Goal: Task Accomplishment & Management: Use online tool/utility

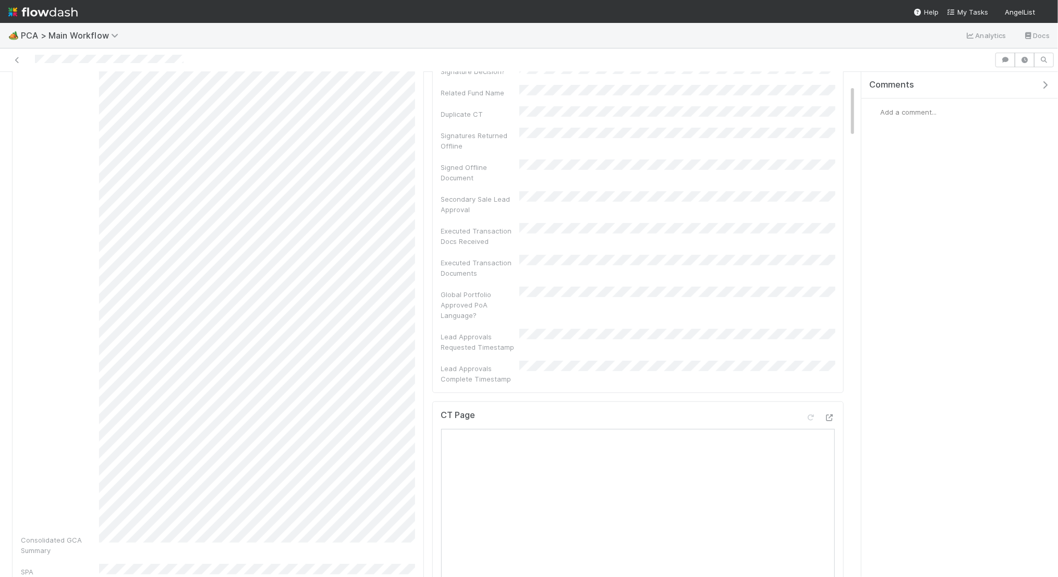
scroll to position [602, 0]
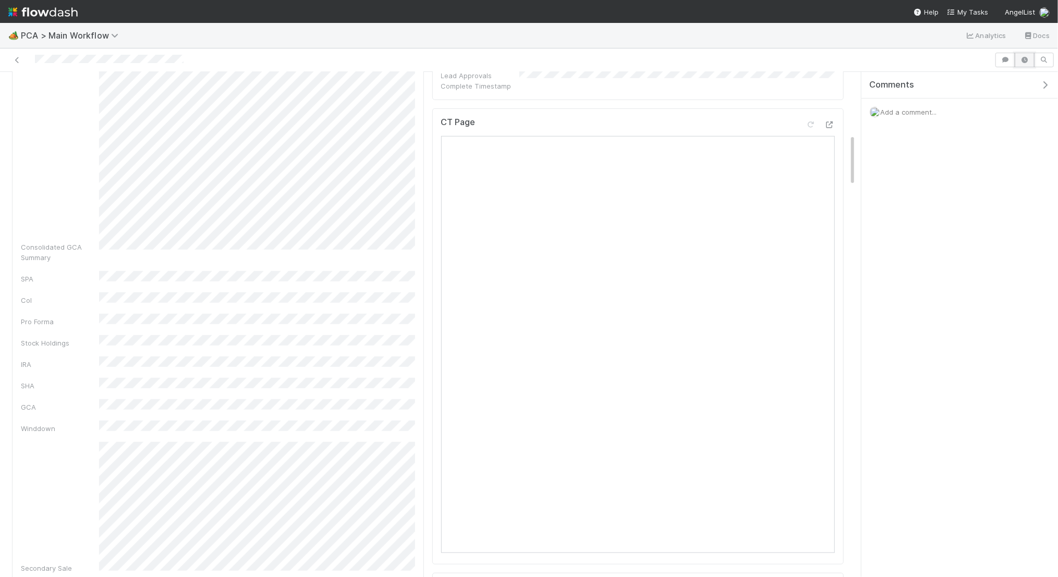
click at [1026, 55] on button "button" at bounding box center [1025, 60] width 20 height 15
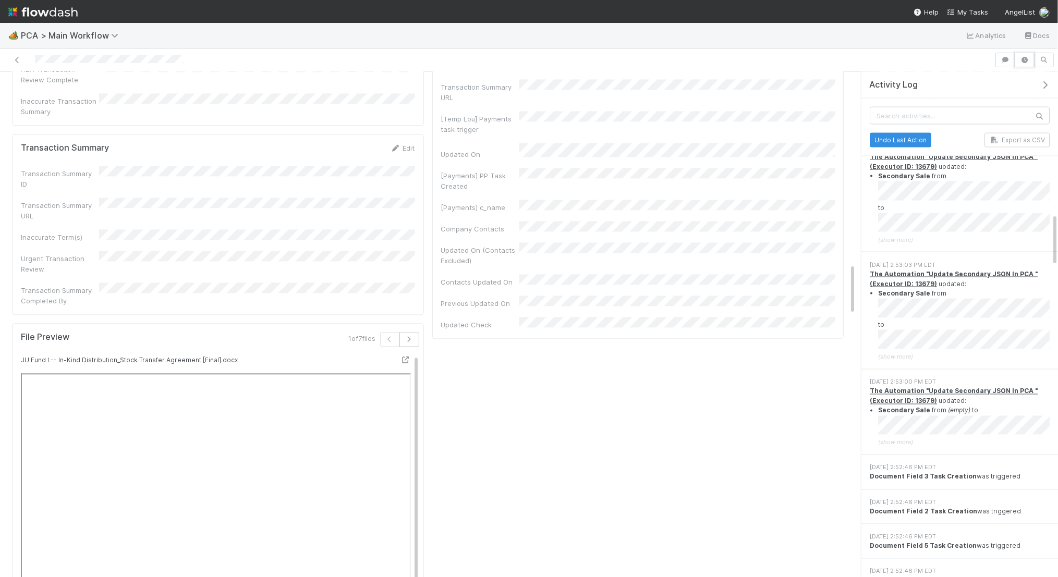
scroll to position [1860, 0]
click at [414, 328] on icon "button" at bounding box center [409, 331] width 10 height 6
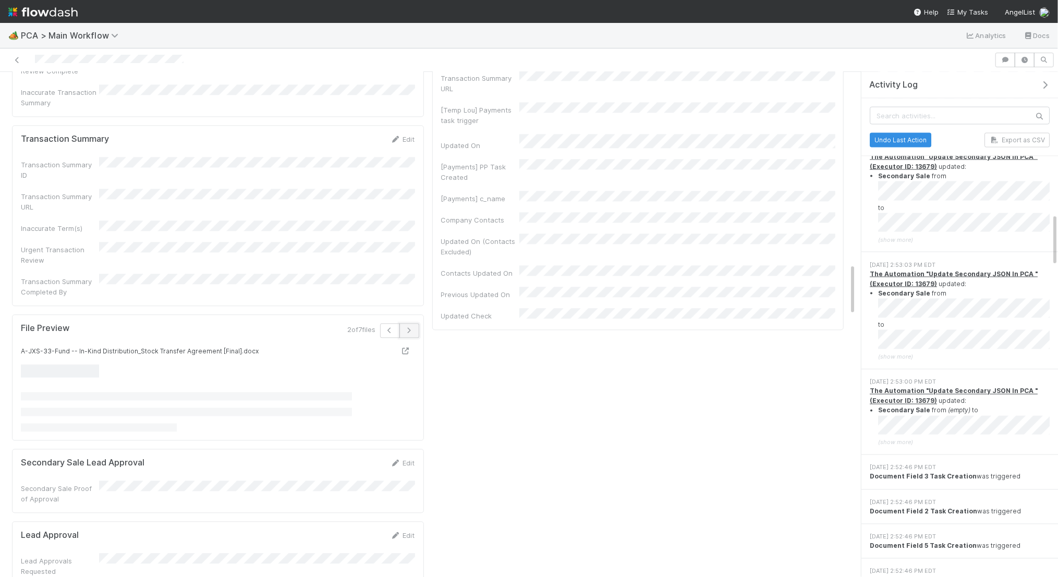
click at [414, 328] on icon "button" at bounding box center [409, 331] width 10 height 6
click at [414, 323] on button "button" at bounding box center [405, 330] width 20 height 15
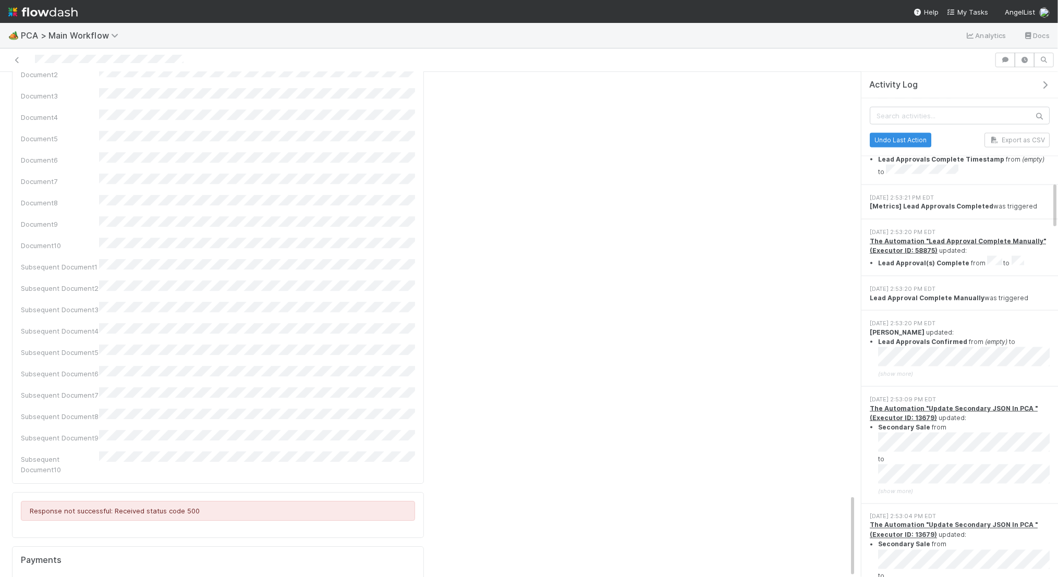
scroll to position [2564, 0]
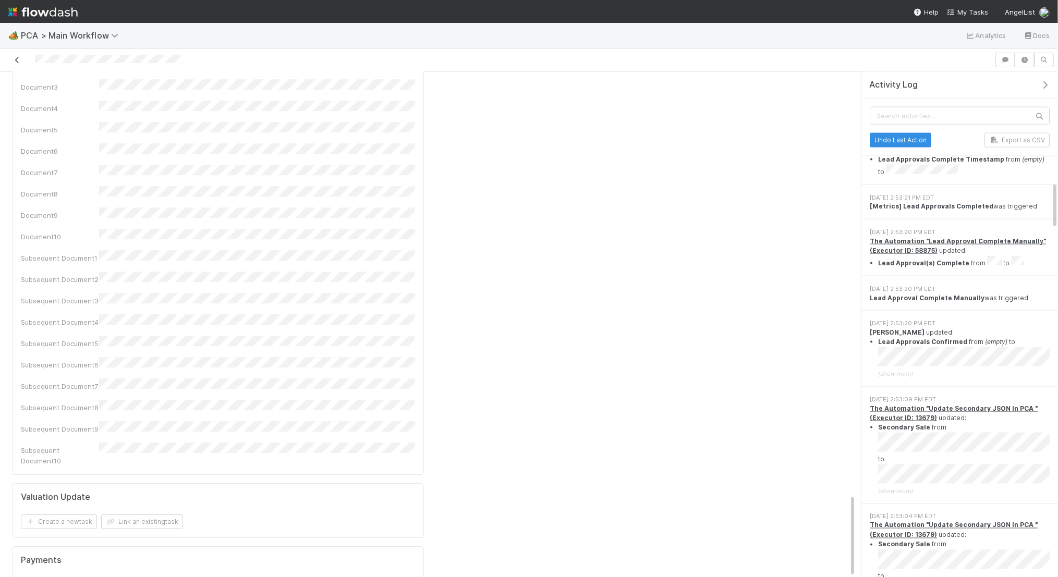
click at [18, 57] on icon at bounding box center [17, 60] width 10 height 7
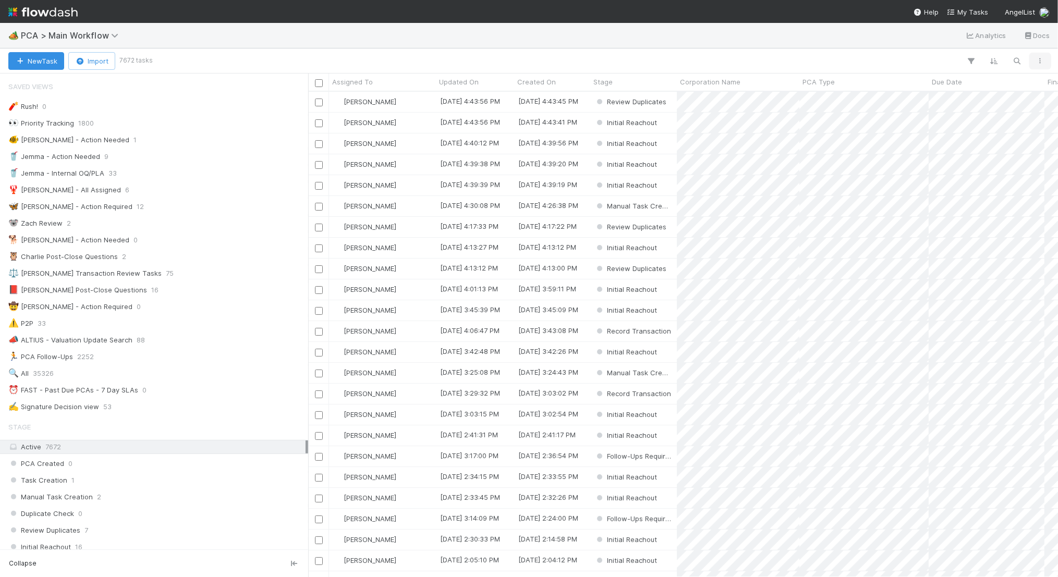
click at [1037, 56] on button "button" at bounding box center [1040, 61] width 19 height 14
click at [1037, 56] on div "View as list Comments Export view to CSV" at bounding box center [529, 288] width 1058 height 577
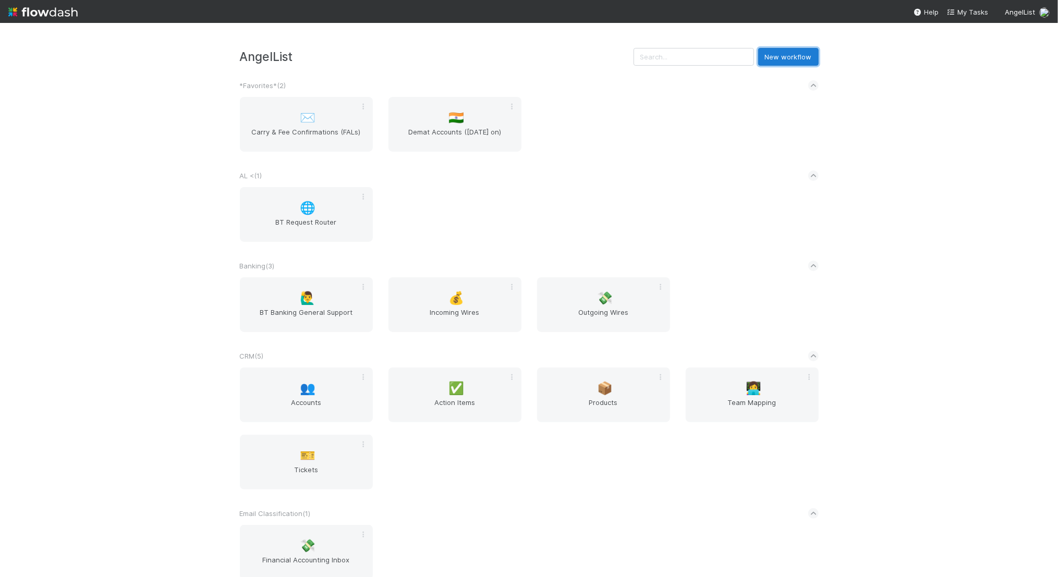
click at [803, 55] on button "New workflow" at bounding box center [788, 57] width 61 height 18
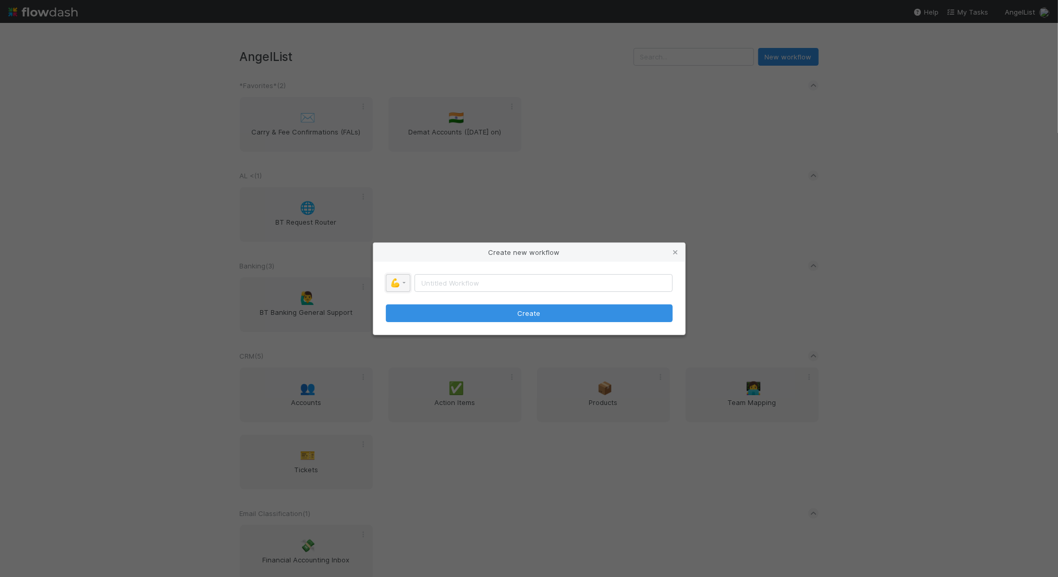
click at [397, 283] on span "💪" at bounding box center [396, 283] width 10 height 9
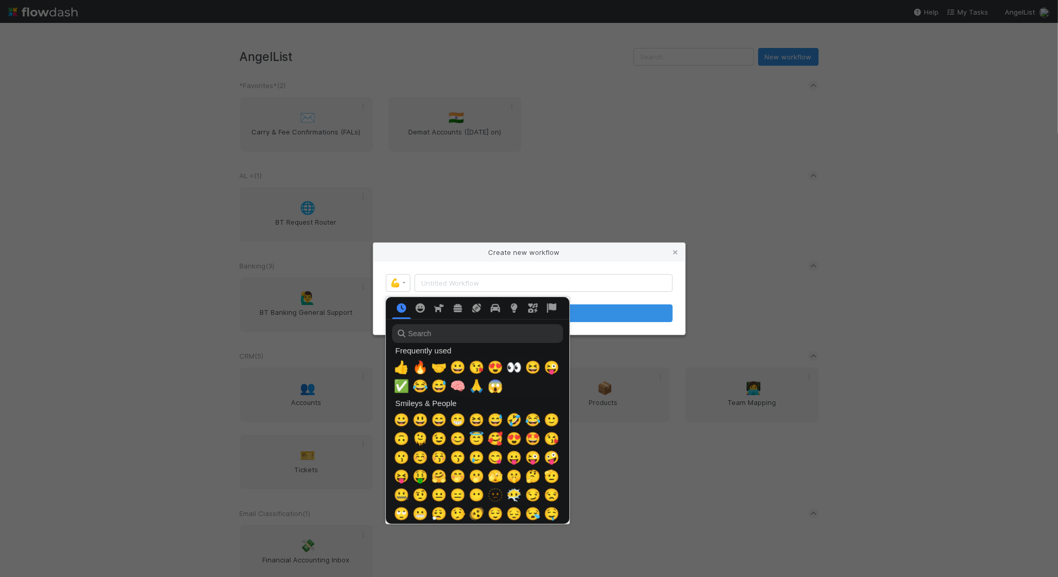
click at [397, 282] on div at bounding box center [529, 288] width 1058 height 577
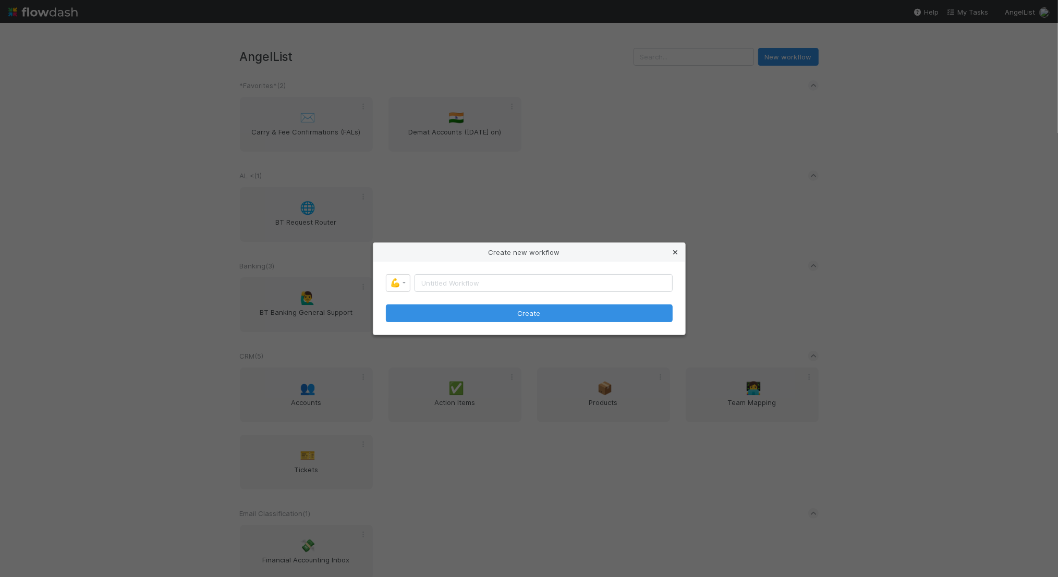
click at [675, 250] on icon at bounding box center [676, 252] width 10 height 7
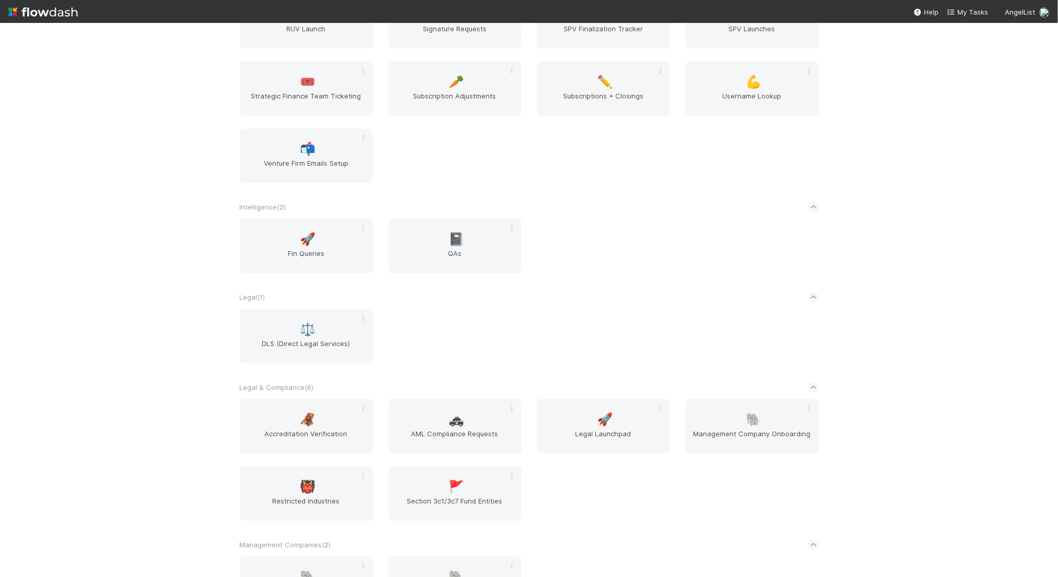
scroll to position [2487, 0]
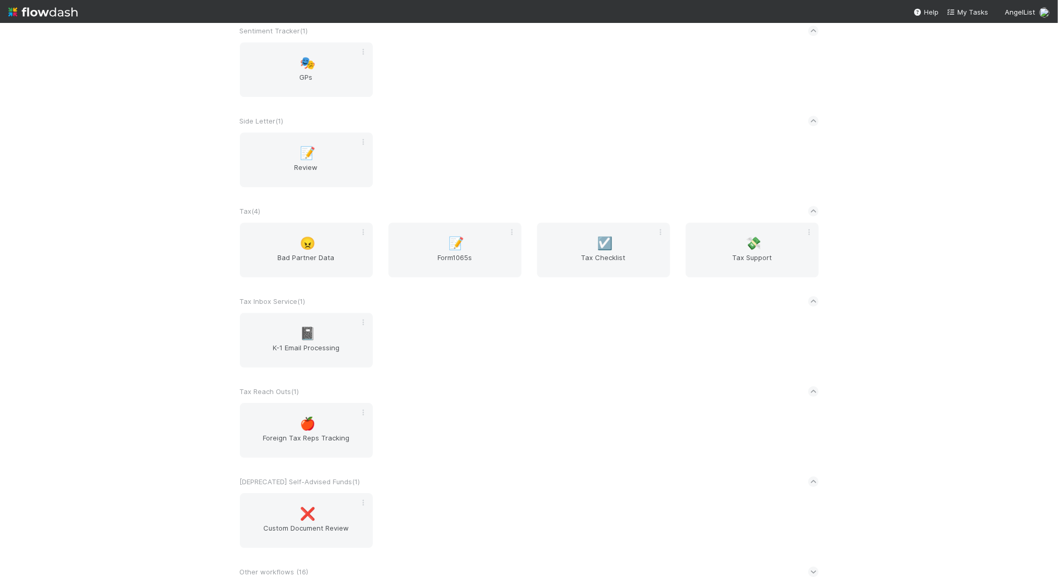
click at [816, 567] on icon at bounding box center [813, 572] width 7 height 10
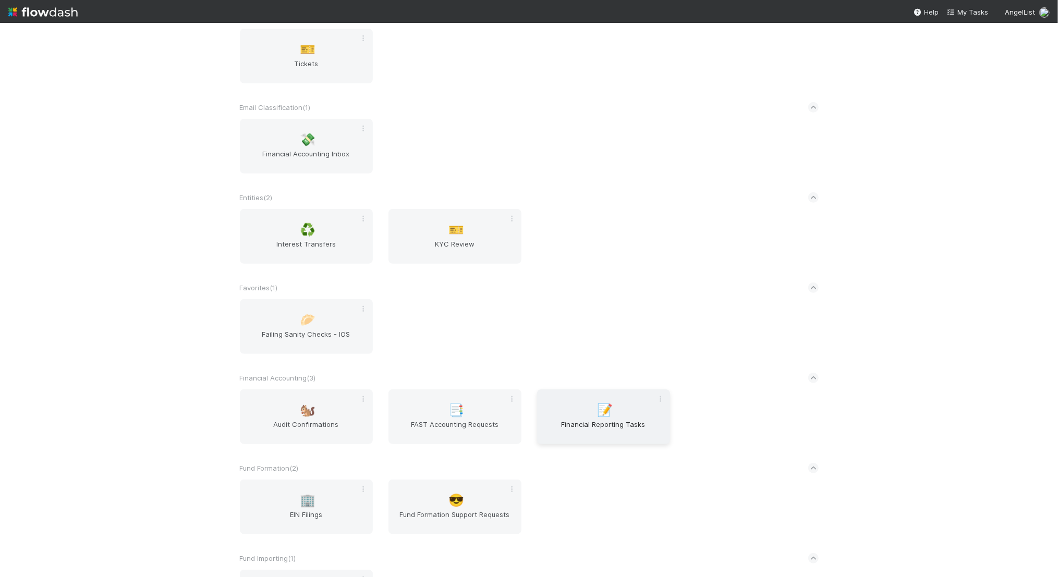
scroll to position [1650, 0]
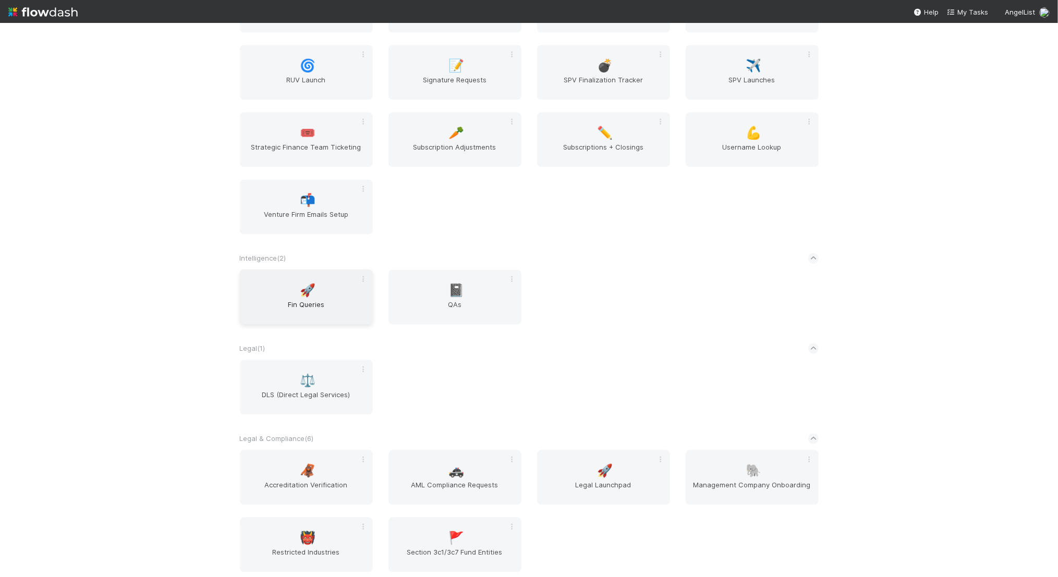
click at [317, 288] on div "🚀 Fin Queries" at bounding box center [306, 297] width 133 height 55
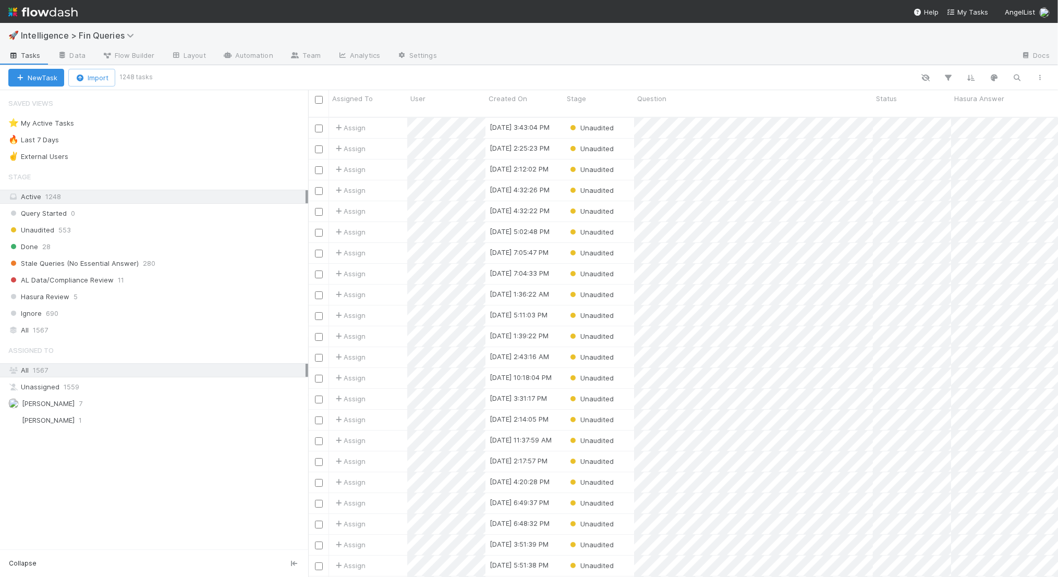
scroll to position [469, 750]
click at [118, 260] on span "Stale Queries (No Essential Answer)" at bounding box center [73, 263] width 130 height 13
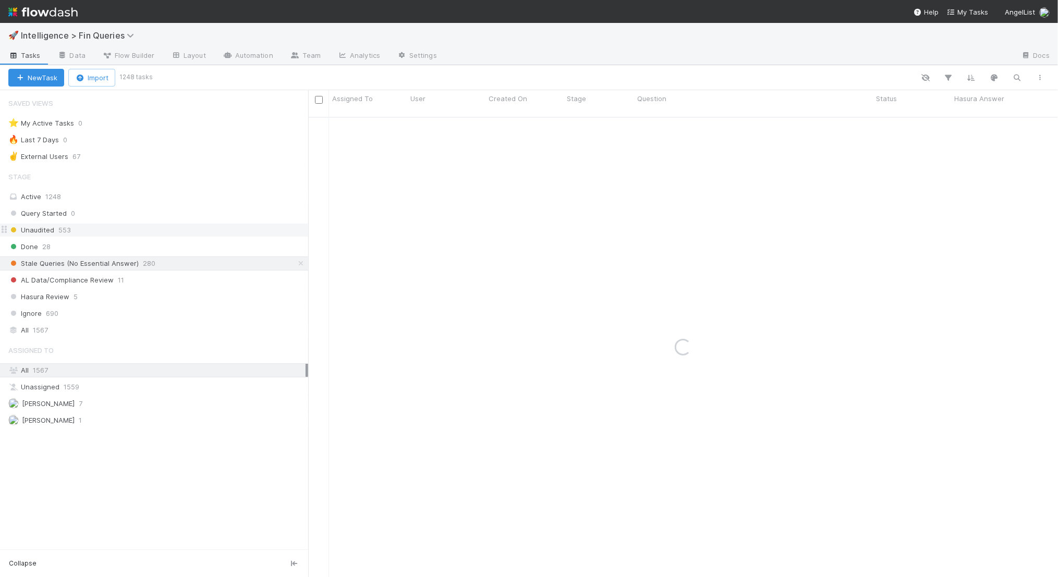
click at [123, 227] on div "Unaudited 553" at bounding box center [158, 230] width 300 height 13
click at [128, 53] on span "Flow Builder" at bounding box center [128, 55] width 52 height 10
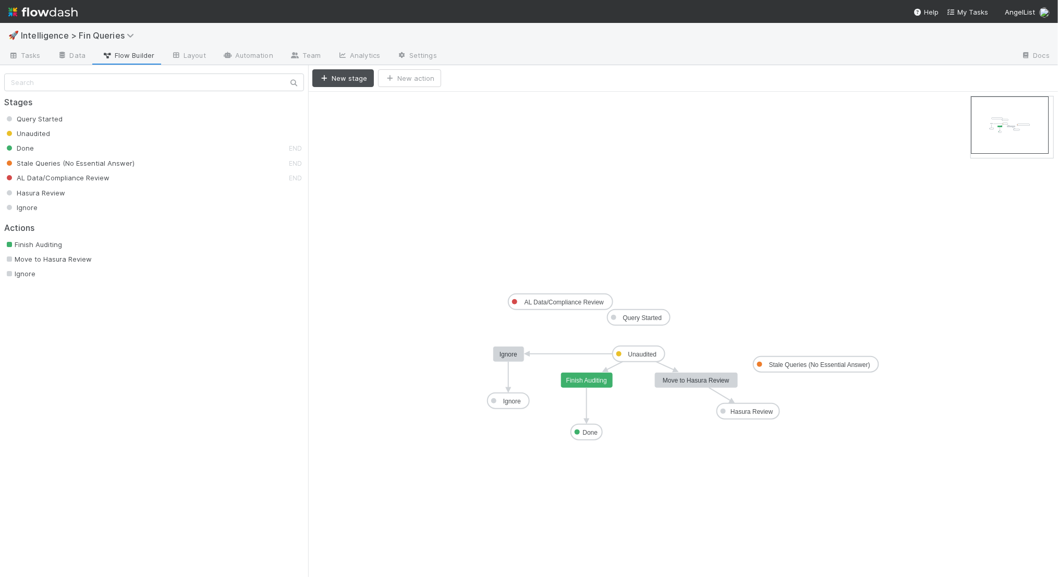
click at [256, 143] on div "Done" at bounding box center [146, 148] width 285 height 10
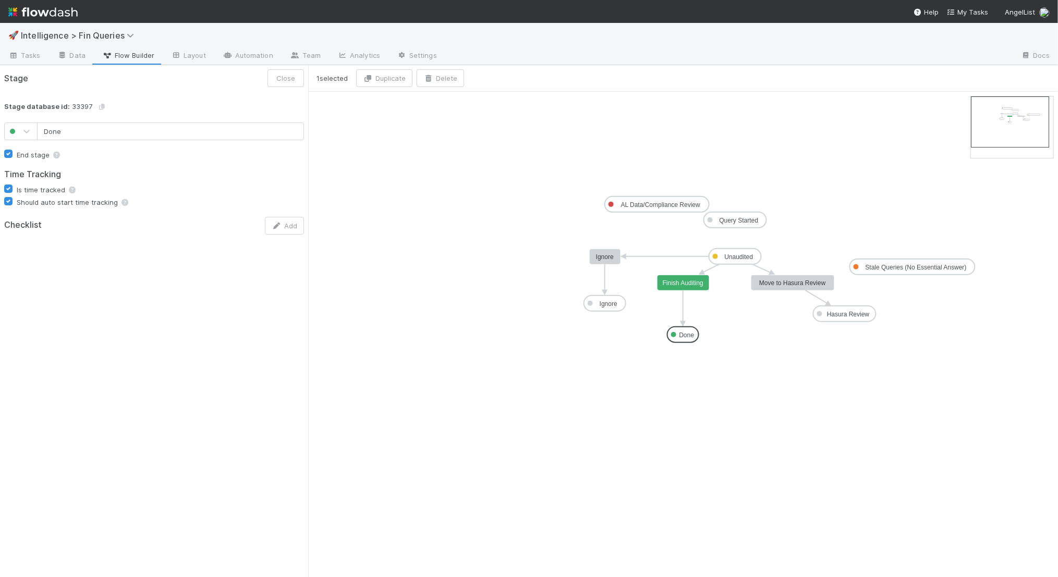
click at [377, 165] on icon "Query Started Unaudited Done Stale Queries (No Essential Answer) AL Data/Compli…" at bounding box center [683, 335] width 750 height 486
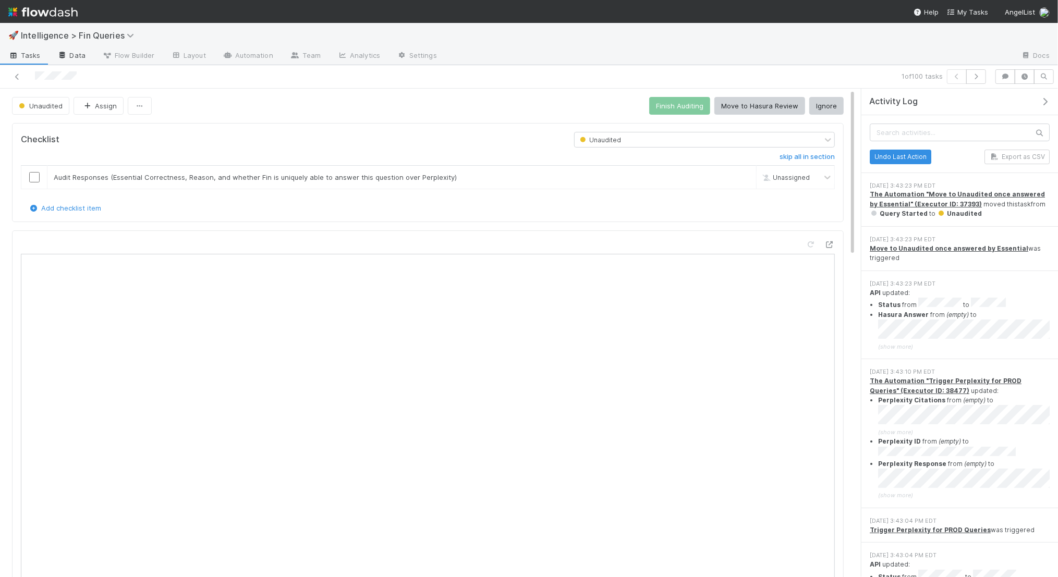
click at [82, 58] on link "Data" at bounding box center [71, 56] width 45 height 17
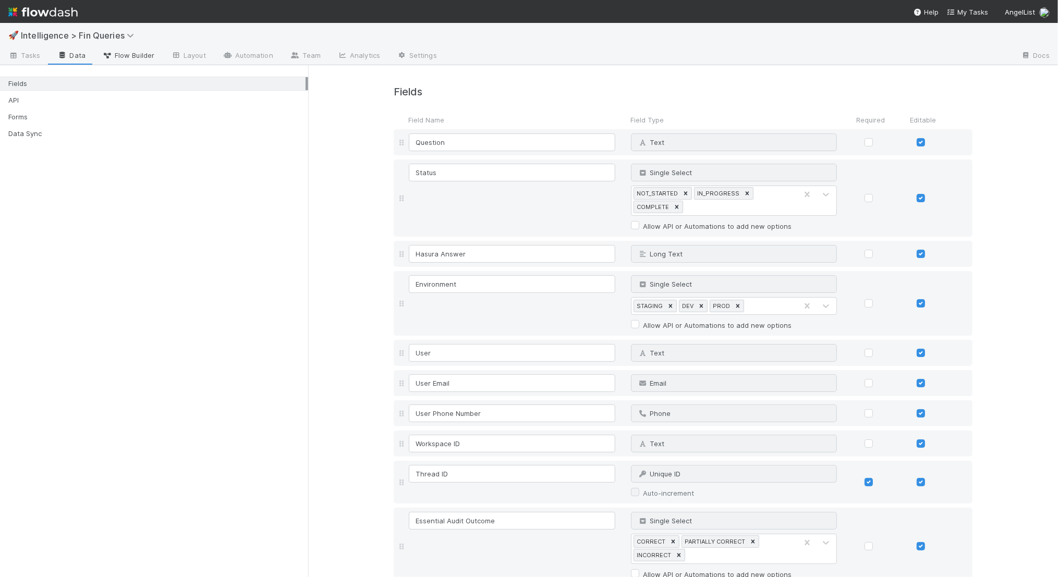
click at [140, 54] on span "Flow Builder" at bounding box center [128, 55] width 52 height 10
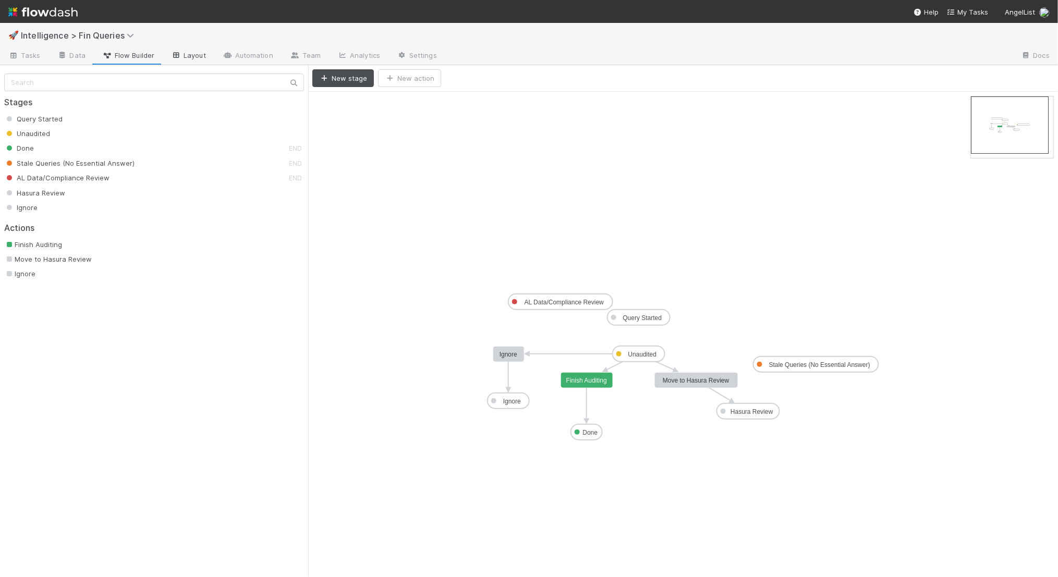
click at [202, 54] on link "Layout" at bounding box center [189, 56] width 52 height 17
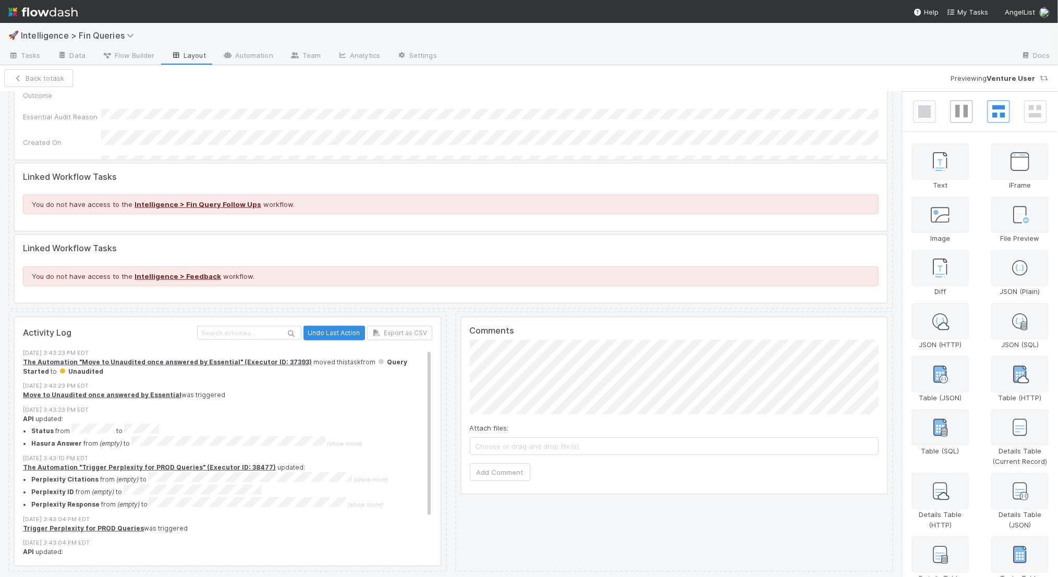
click at [963, 113] on icon at bounding box center [962, 111] width 13 height 13
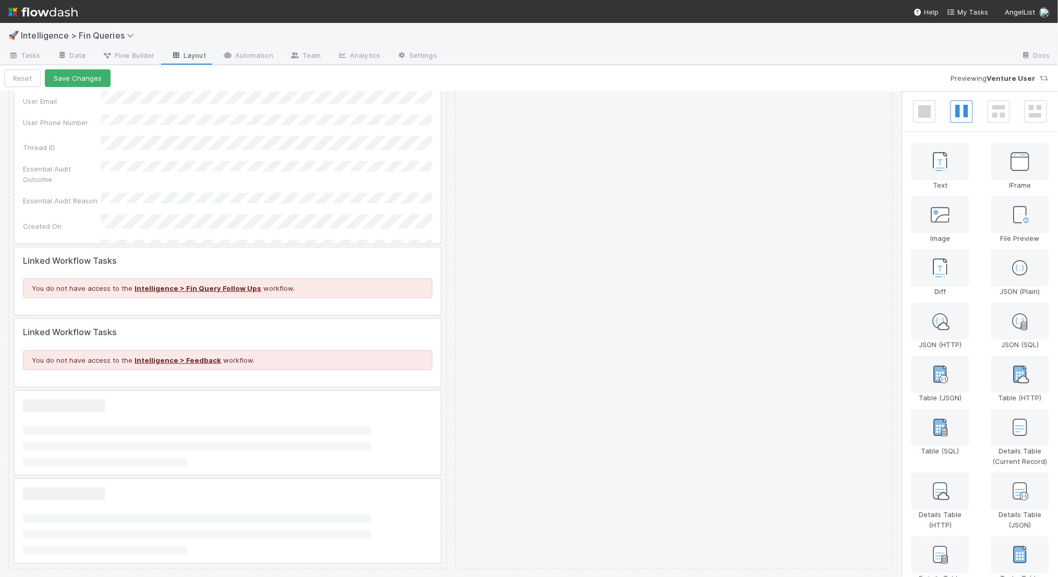
scroll to position [637, 0]
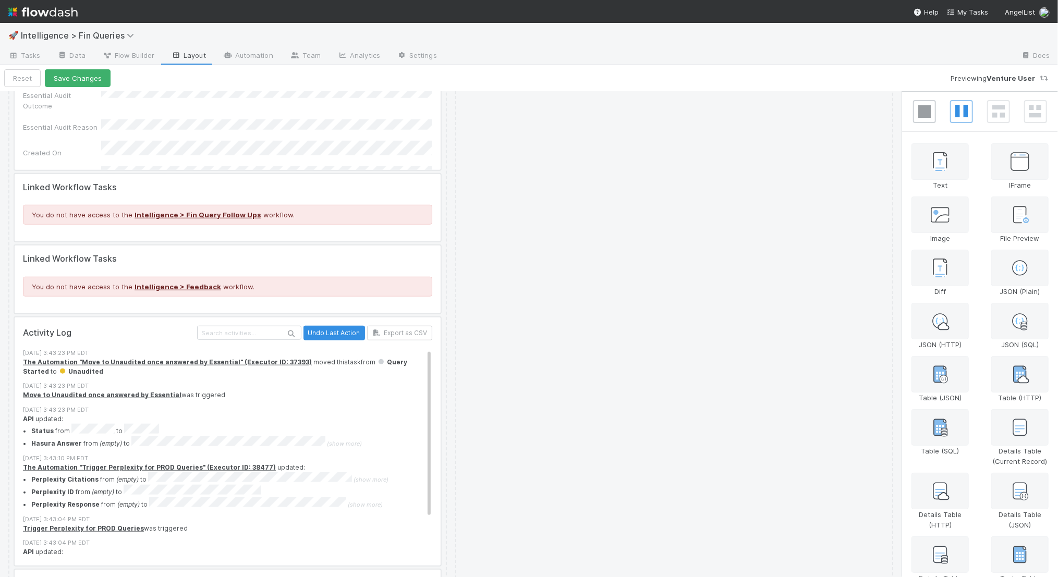
click at [932, 112] on span at bounding box center [924, 111] width 23 height 23
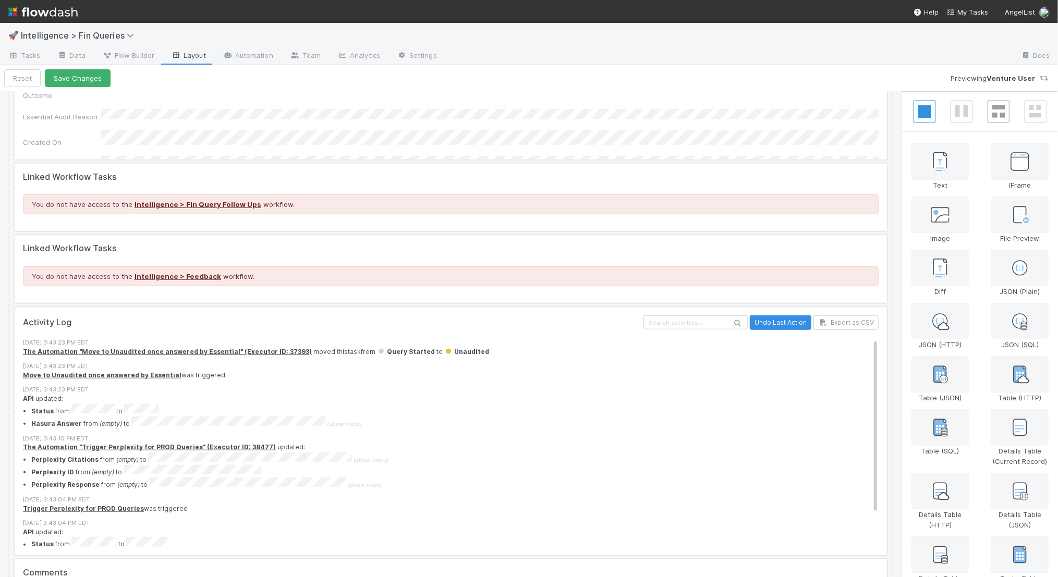
click at [1004, 113] on icon at bounding box center [999, 111] width 13 height 13
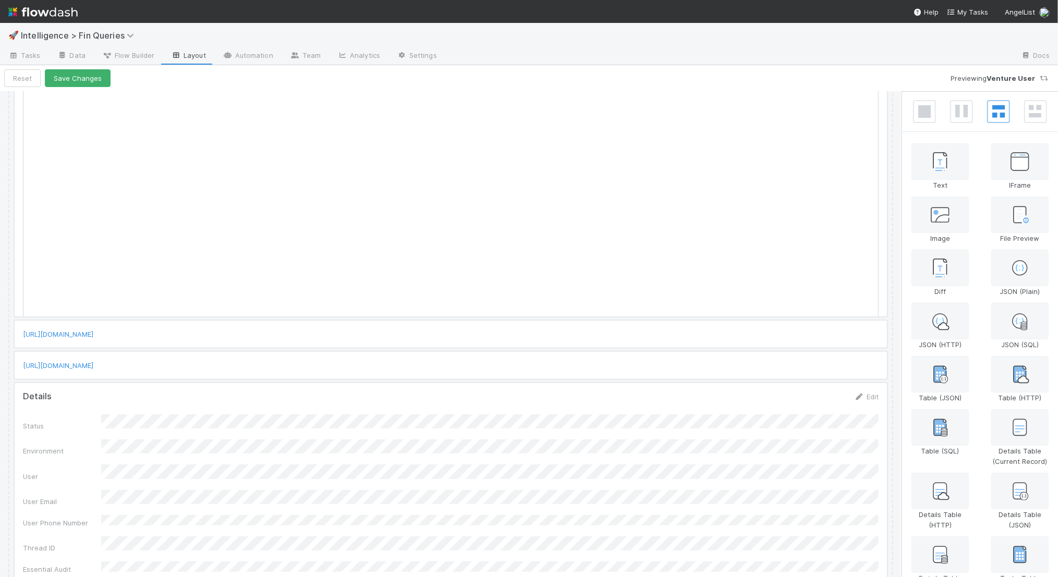
scroll to position [0, 0]
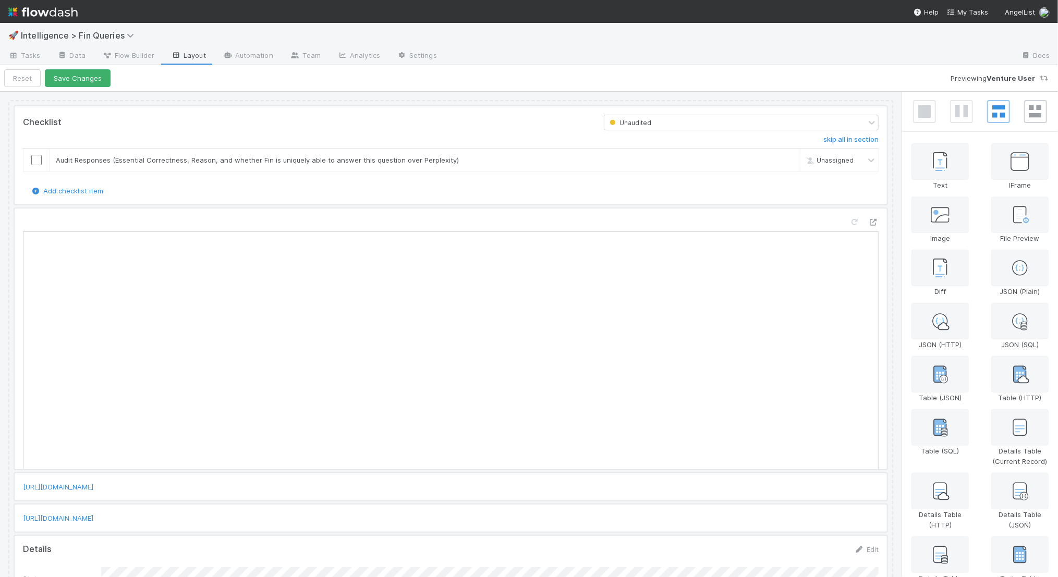
click at [1041, 113] on icon at bounding box center [1036, 111] width 13 height 13
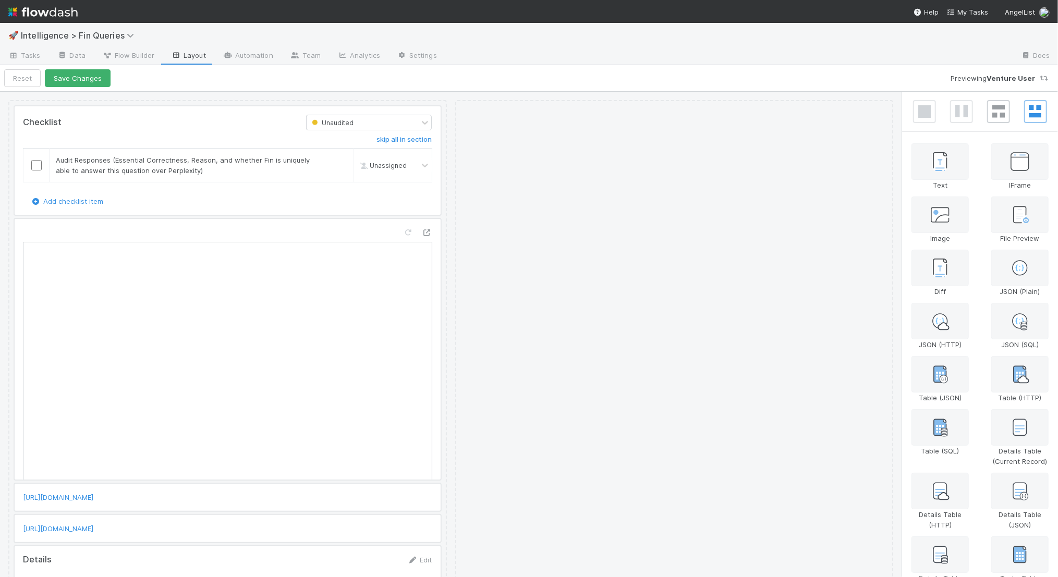
click at [1002, 114] on icon at bounding box center [999, 111] width 13 height 13
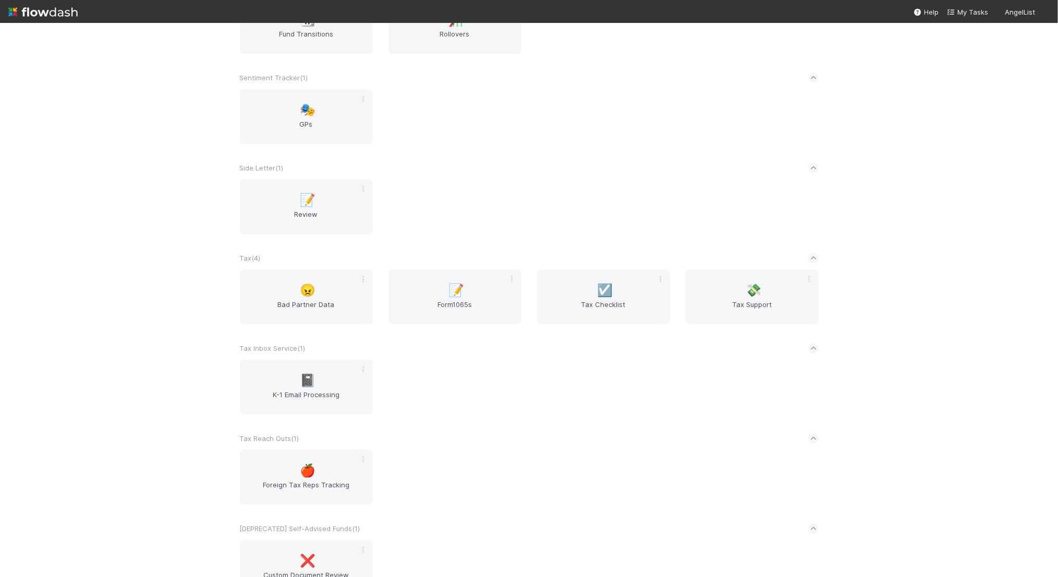
scroll to position [2487, 0]
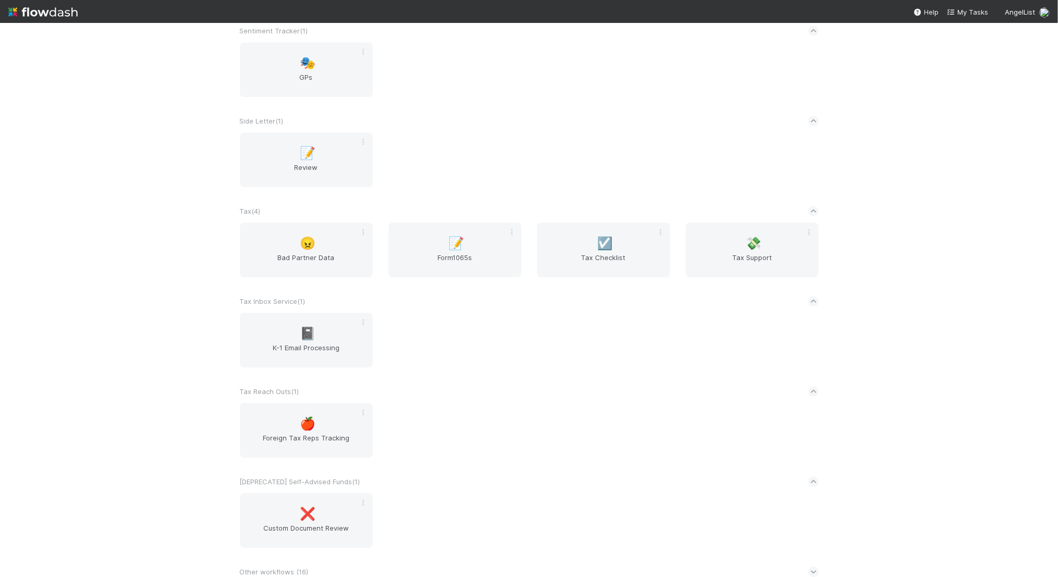
click at [815, 567] on icon at bounding box center [813, 572] width 7 height 10
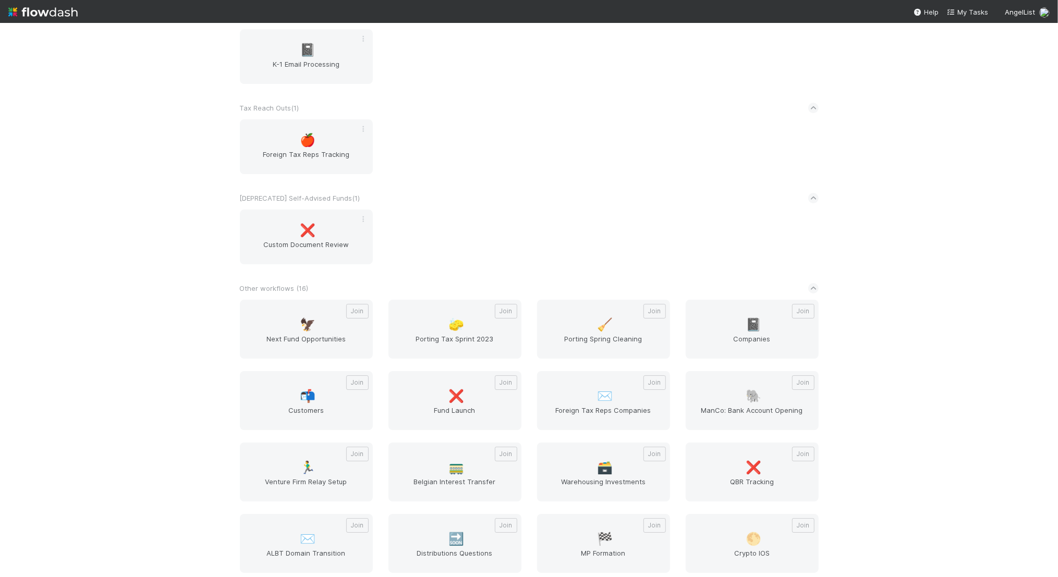
scroll to position [2766, 0]
click at [290, 339] on span "Next Fund Opportunities" at bounding box center [306, 349] width 125 height 21
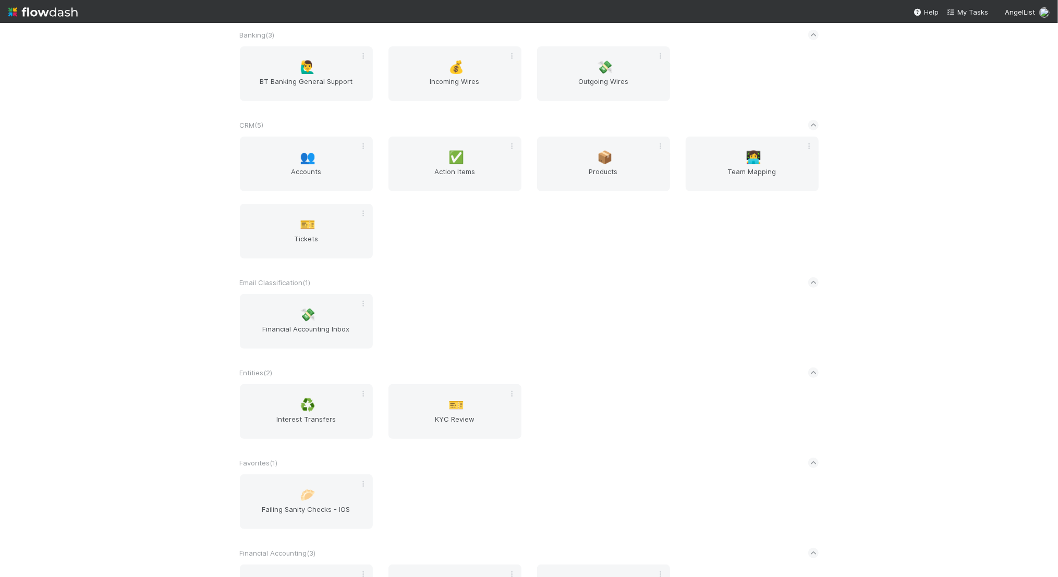
scroll to position [0, 0]
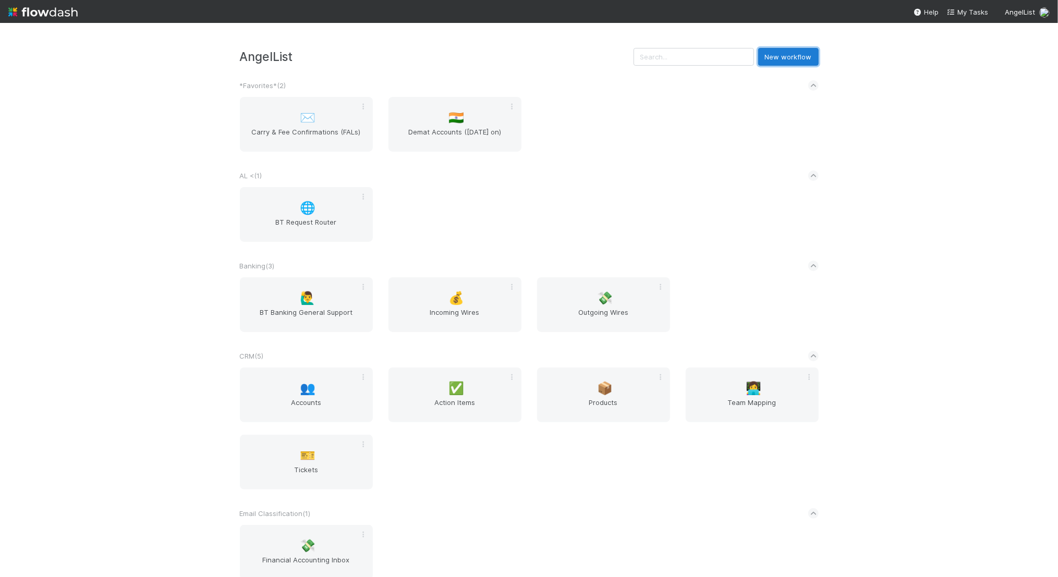
click at [799, 52] on button "New workflow" at bounding box center [788, 57] width 61 height 18
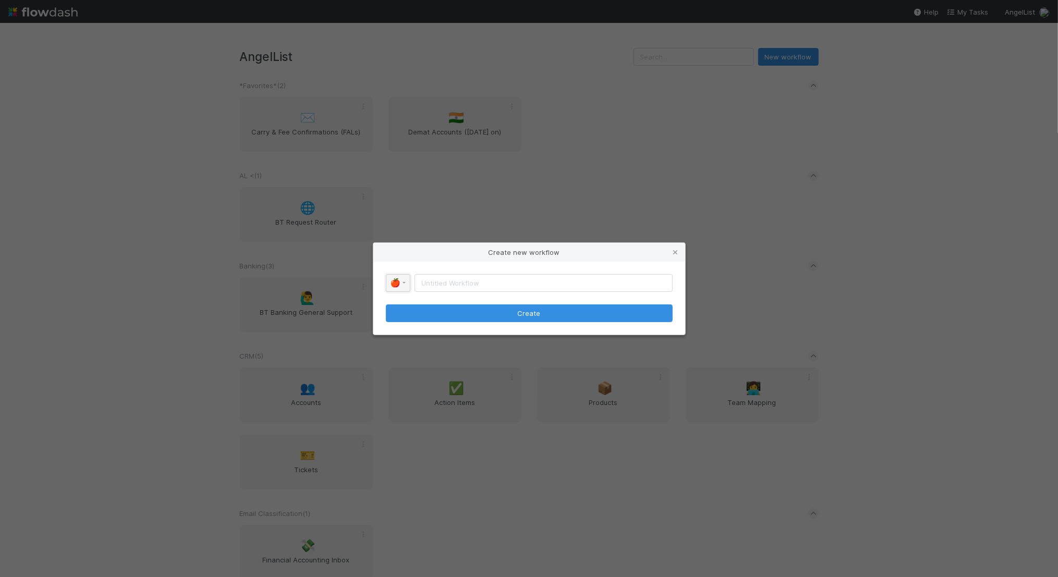
click at [394, 281] on span "🍎" at bounding box center [396, 283] width 10 height 9
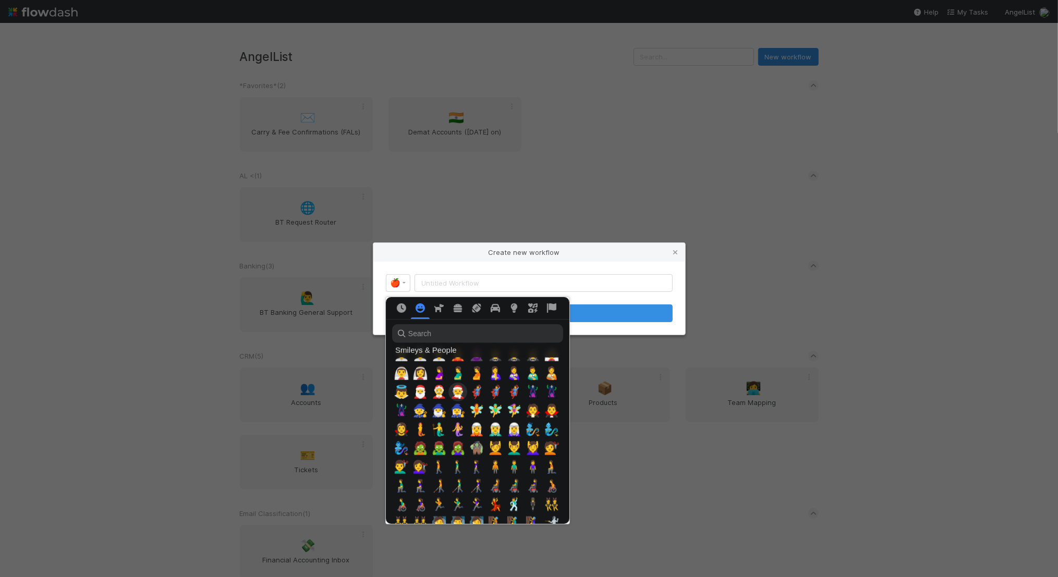
scroll to position [687, 0]
type input "M"
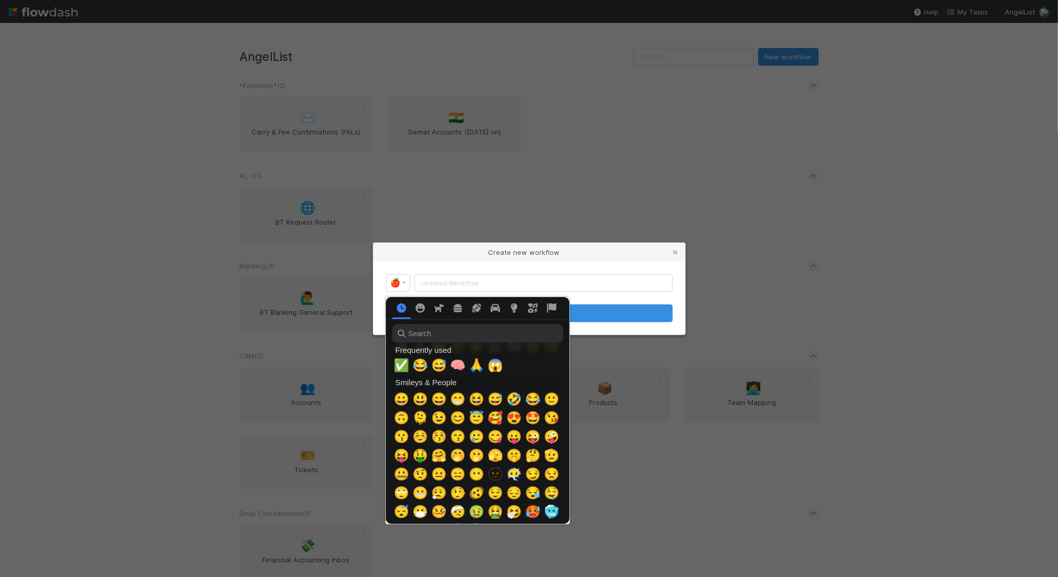
scroll to position [0, 0]
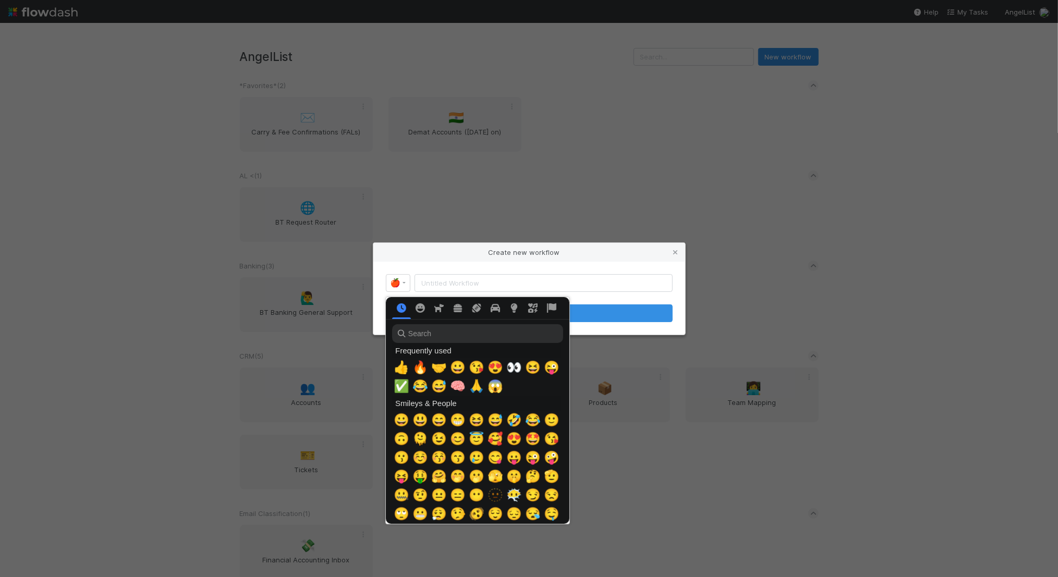
click at [674, 250] on div at bounding box center [529, 288] width 1058 height 577
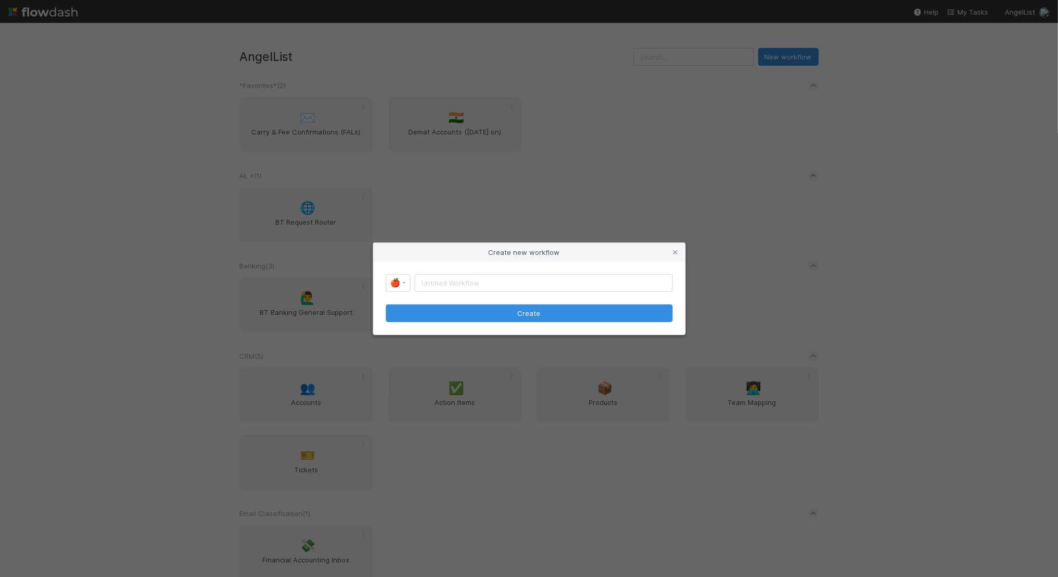
click at [674, 250] on icon at bounding box center [676, 252] width 10 height 7
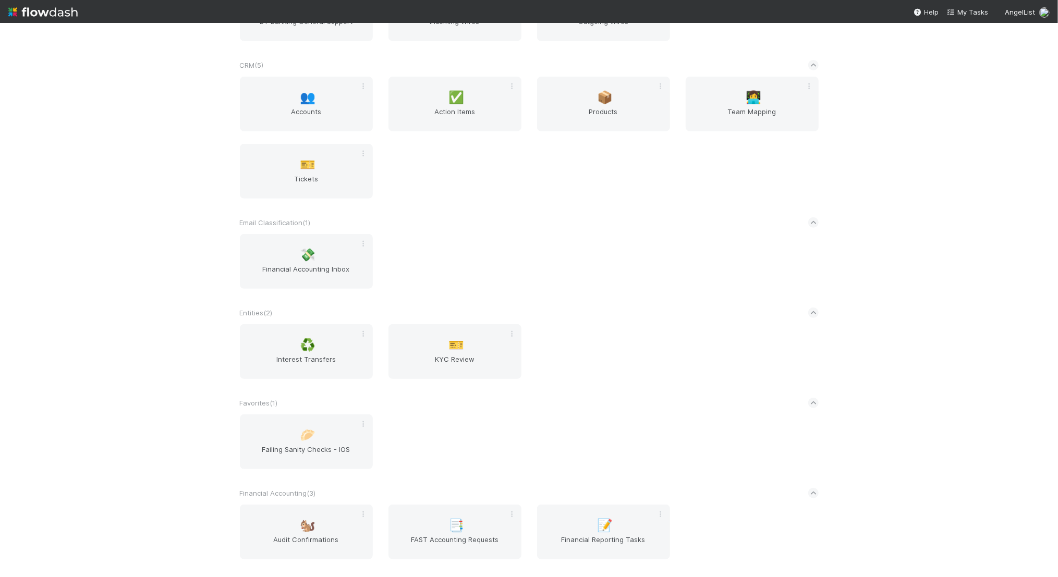
scroll to position [386, 0]
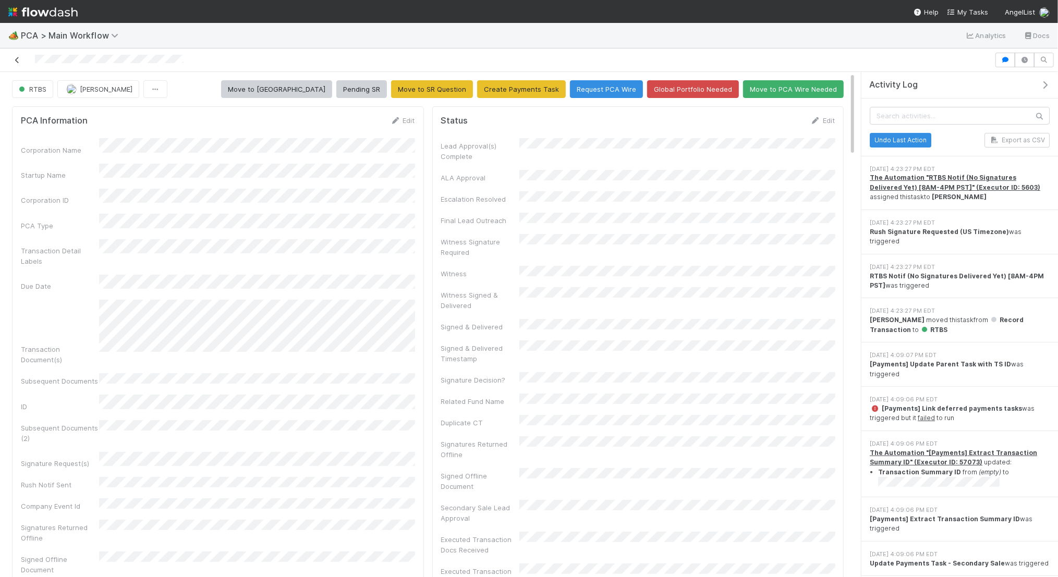
click at [14, 63] on link at bounding box center [17, 60] width 10 height 10
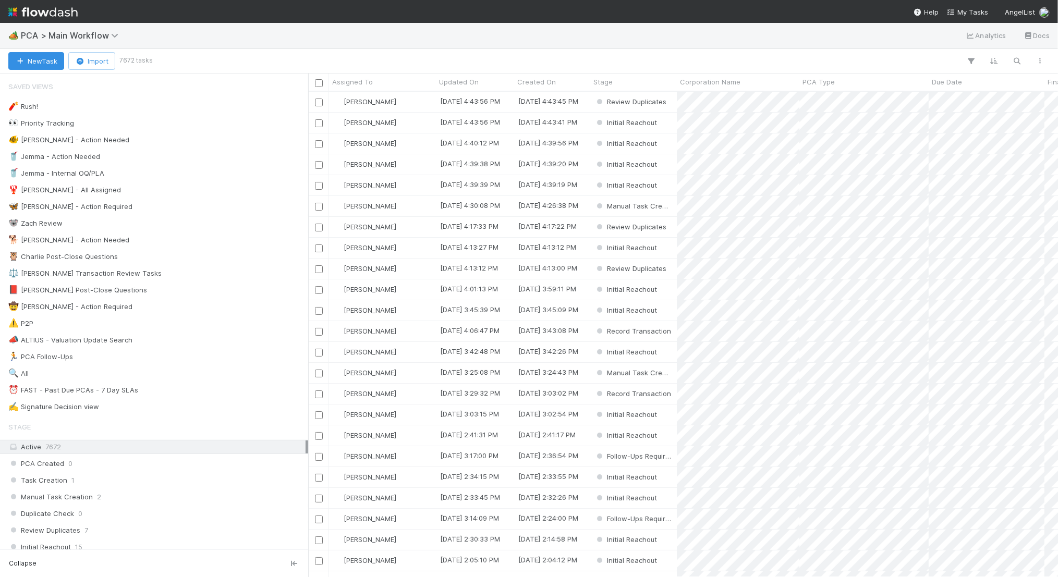
scroll to position [486, 750]
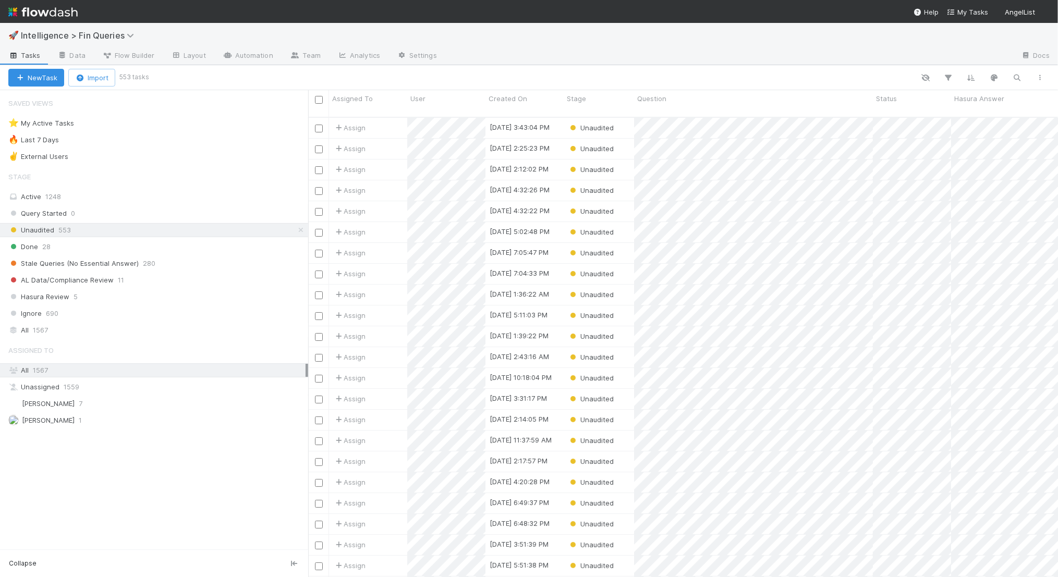
scroll to position [469, 750]
click at [72, 62] on link "Data" at bounding box center [71, 56] width 45 height 17
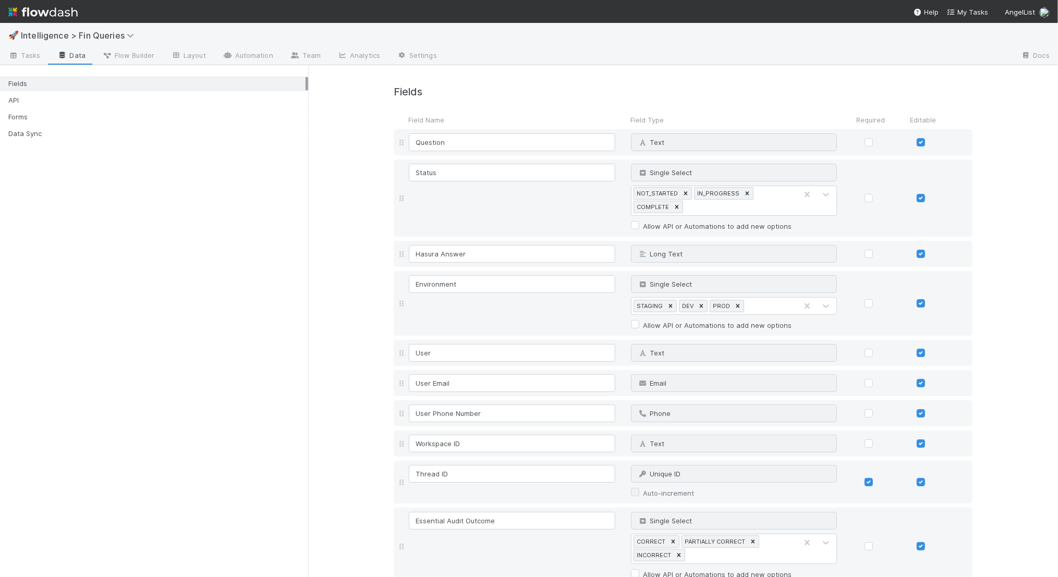
click at [107, 107] on div "Fields API Forms Data Sync" at bounding box center [154, 106] width 308 height 76
click at [109, 102] on div "API" at bounding box center [156, 100] width 297 height 13
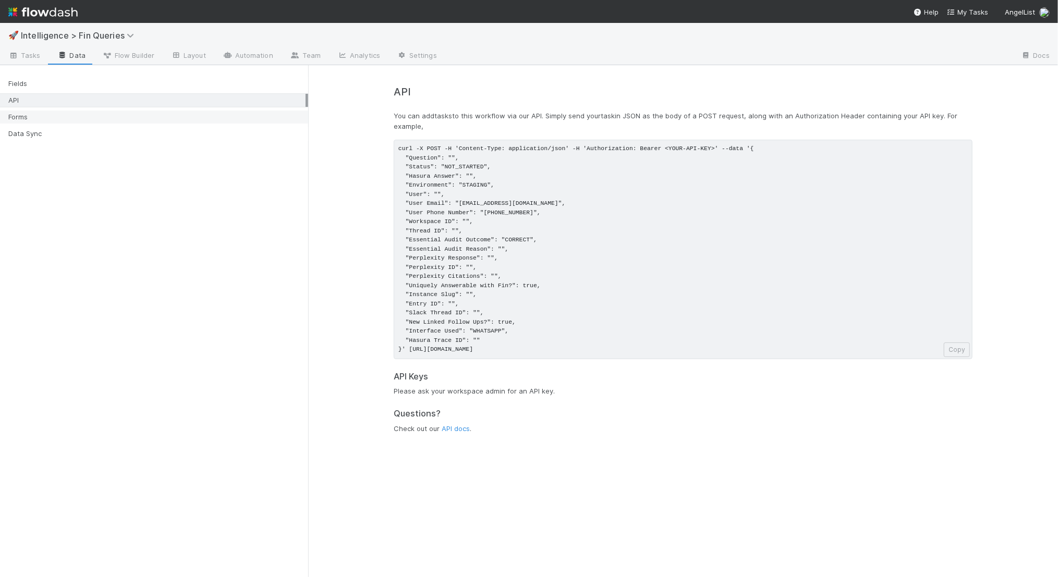
click at [212, 116] on div "Forms" at bounding box center [156, 117] width 297 height 13
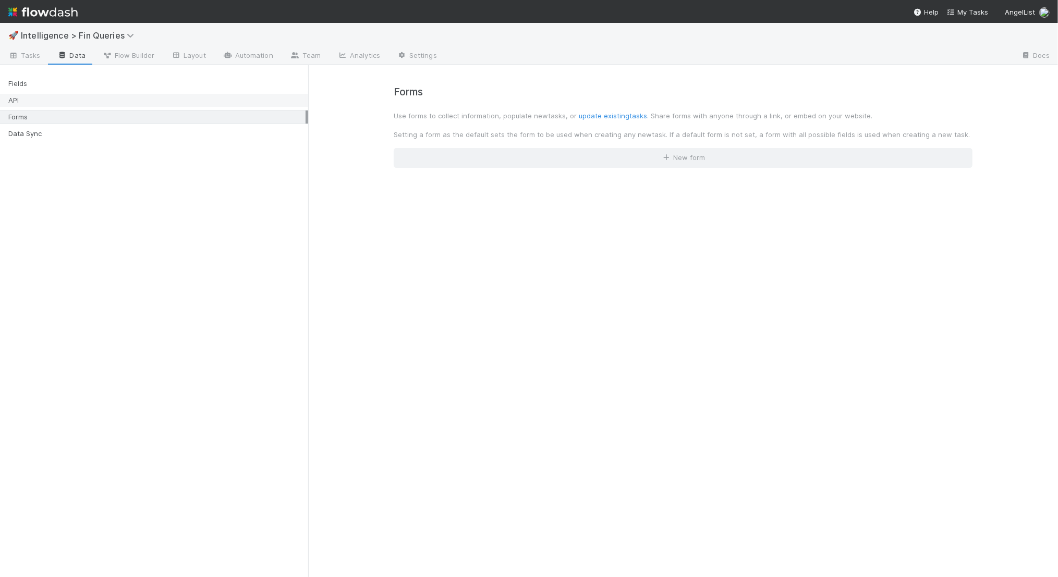
click at [212, 97] on div "API" at bounding box center [156, 100] width 297 height 13
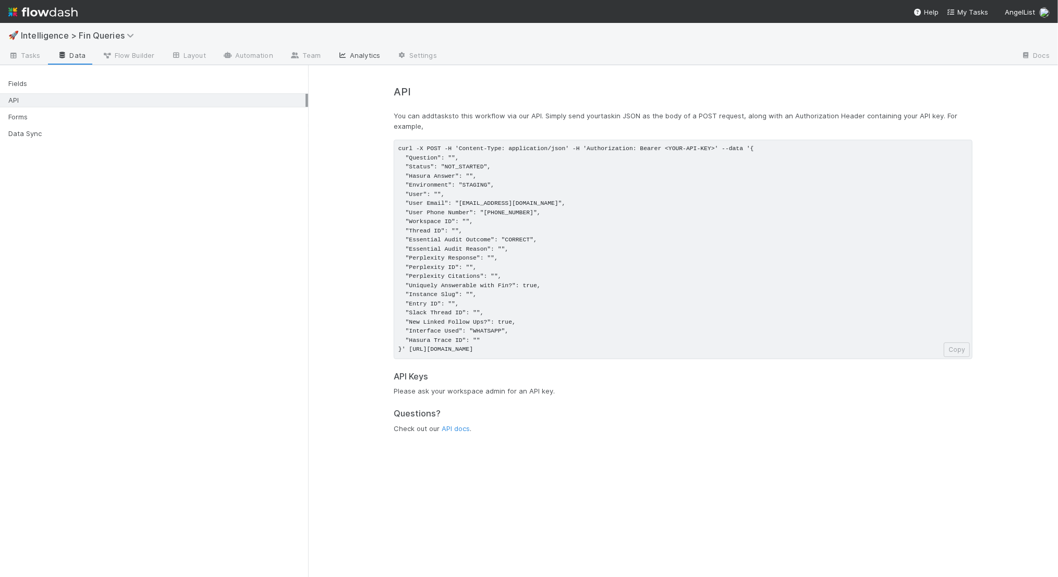
click at [350, 48] on link "Analytics" at bounding box center [358, 56] width 59 height 17
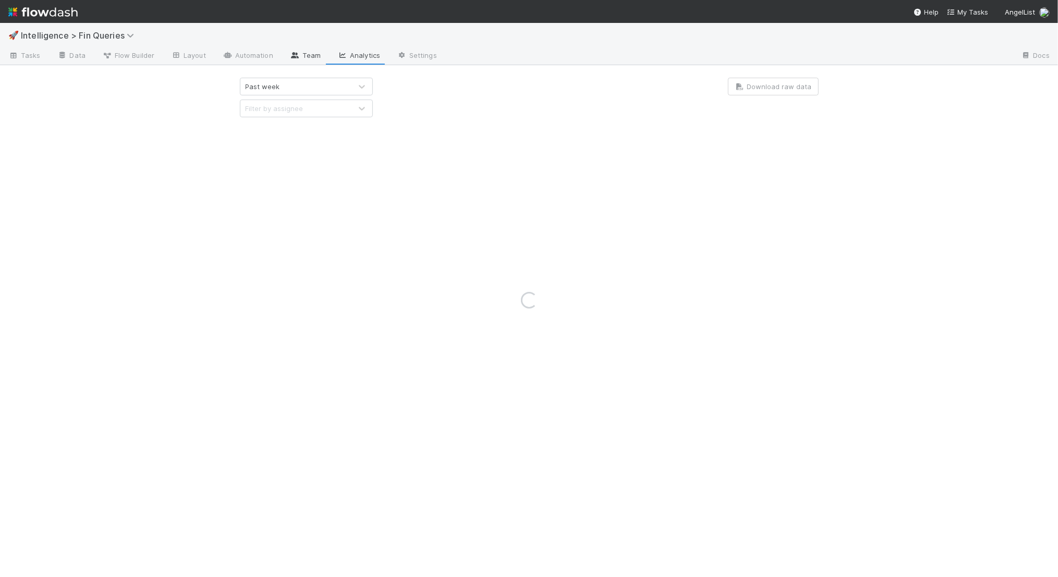
click at [301, 51] on link "Team" at bounding box center [305, 56] width 47 height 17
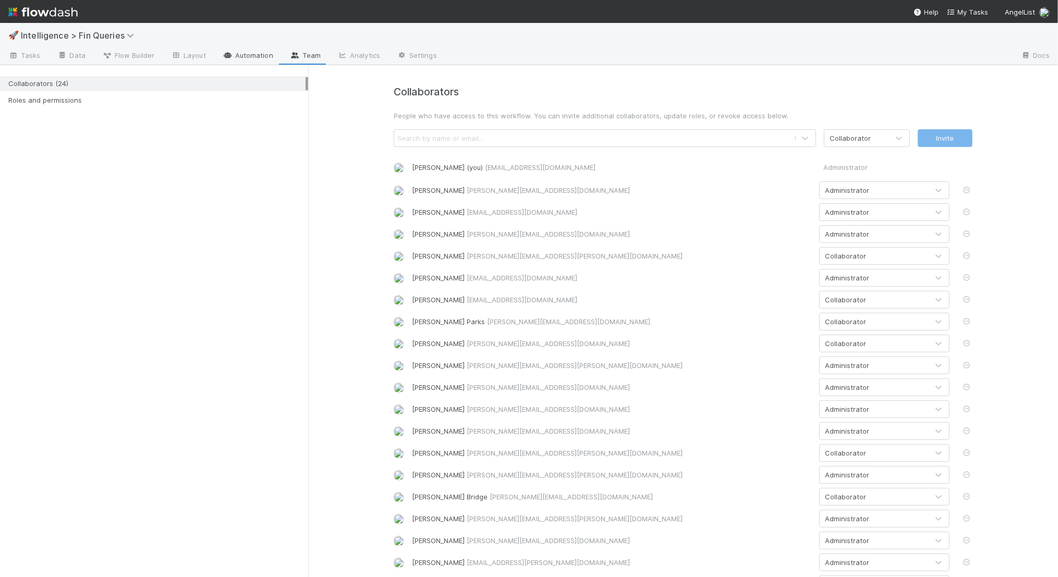
click at [256, 52] on link "Automation" at bounding box center [247, 56] width 67 height 17
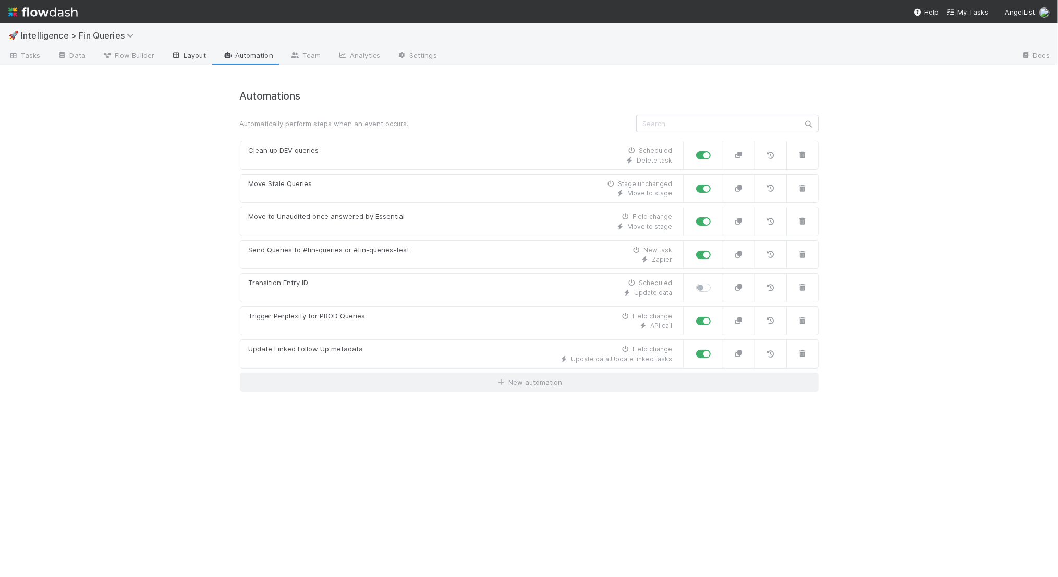
click at [192, 52] on link "Layout" at bounding box center [189, 56] width 52 height 17
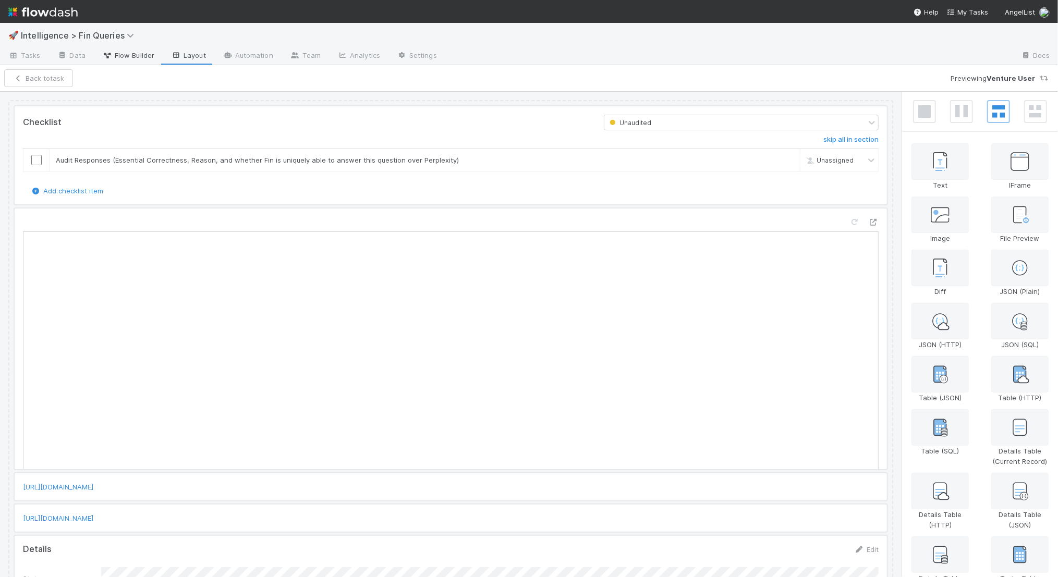
click at [125, 55] on span "Flow Builder" at bounding box center [128, 55] width 52 height 10
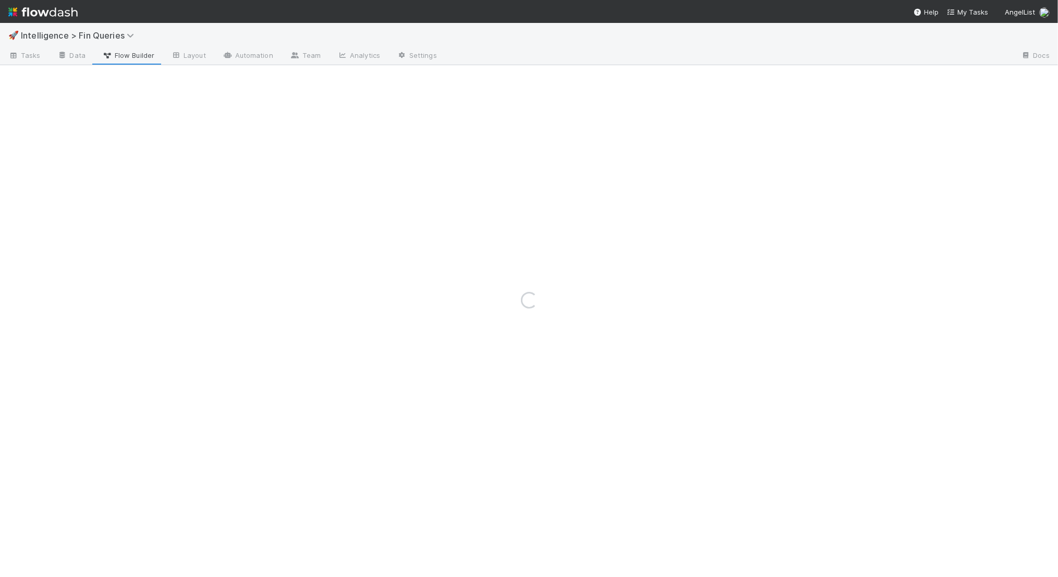
click at [73, 54] on div "Loading..." at bounding box center [529, 300] width 1058 height 554
click at [75, 54] on div "Loading..." at bounding box center [529, 300] width 1058 height 554
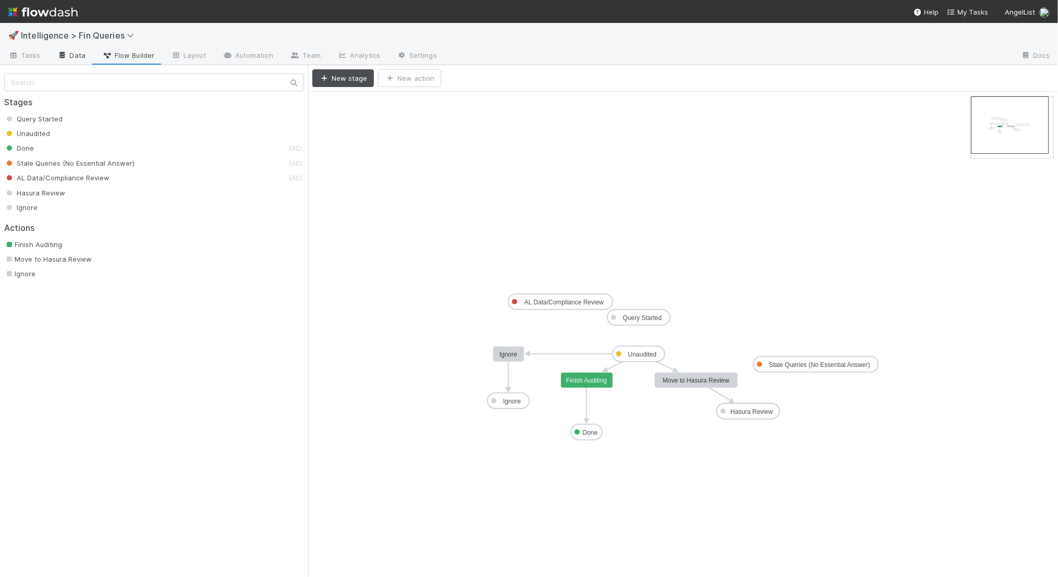
click at [72, 54] on link "Data" at bounding box center [71, 56] width 45 height 17
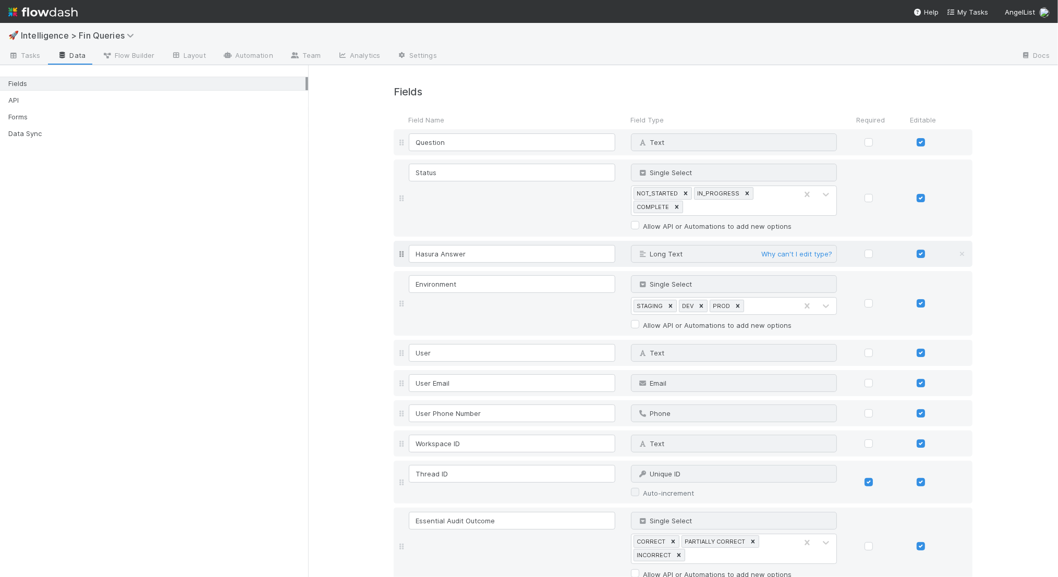
scroll to position [429, 0]
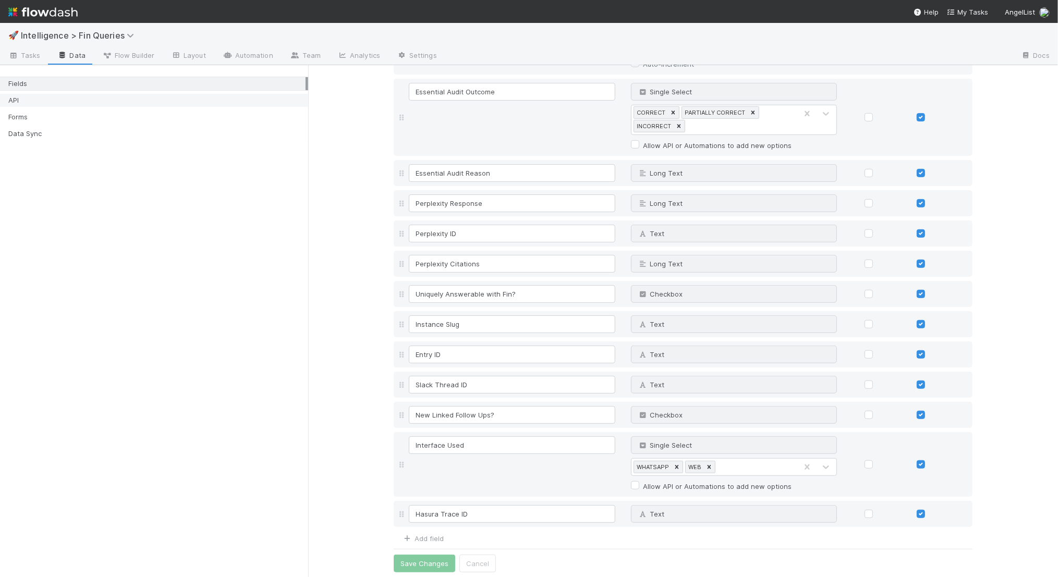
click at [164, 102] on div "API" at bounding box center [156, 100] width 297 height 13
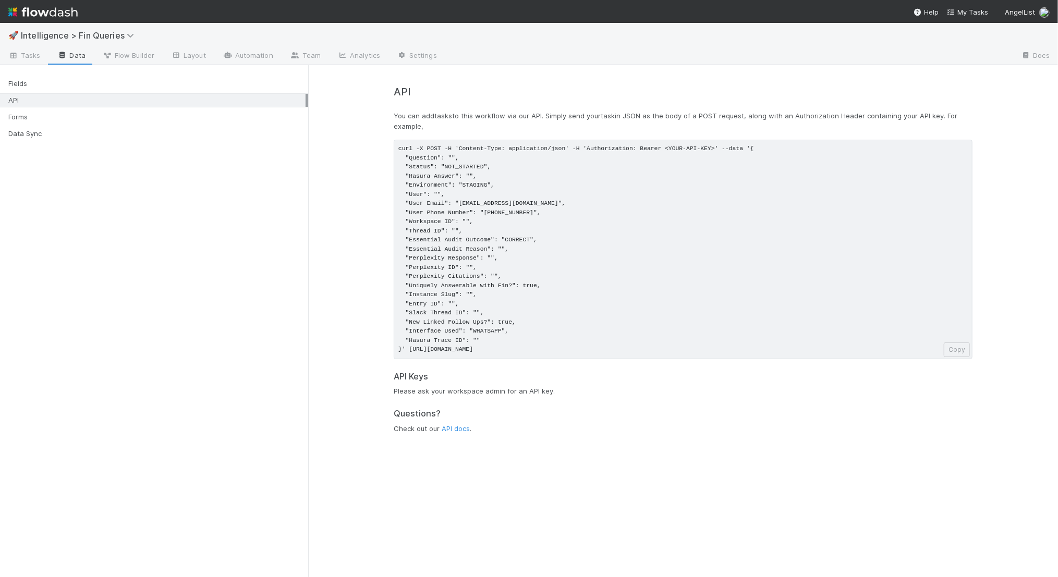
click at [506, 239] on pre "curl -X POST -H 'Content-Type: application/json' -H 'Authorization: Bearer <YOU…" at bounding box center [683, 250] width 579 height 220
click at [539, 309] on pre "curl -X POST -H 'Content-Type: application/json' -H 'Authorization: Bearer <YOU…" at bounding box center [683, 250] width 579 height 220
click at [203, 118] on div "Forms" at bounding box center [156, 117] width 297 height 13
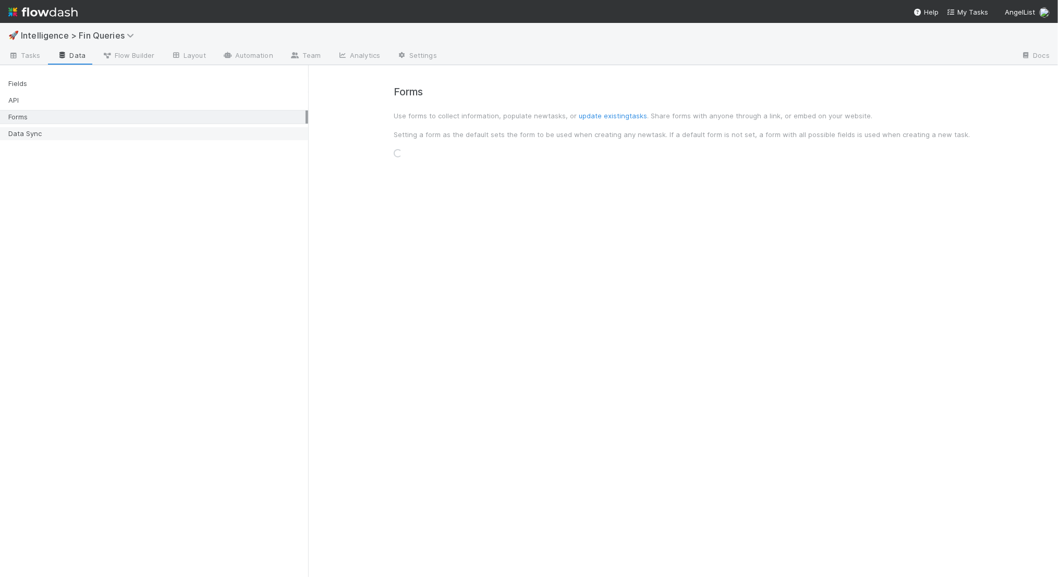
click at [200, 135] on div "Data Sync" at bounding box center [156, 133] width 297 height 13
click at [198, 113] on div "Forms" at bounding box center [156, 117] width 297 height 13
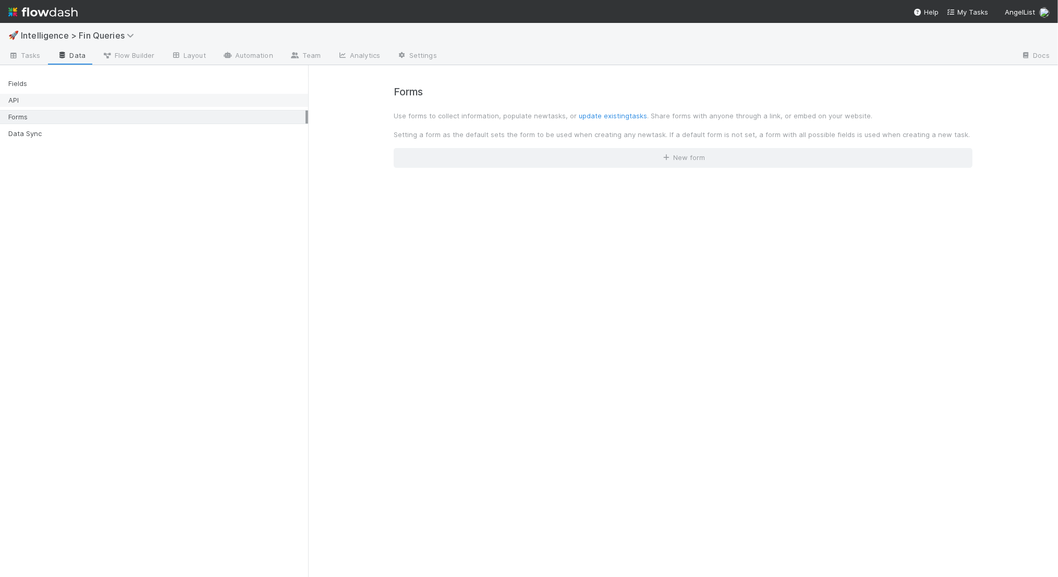
click at [198, 94] on div "API" at bounding box center [156, 100] width 297 height 13
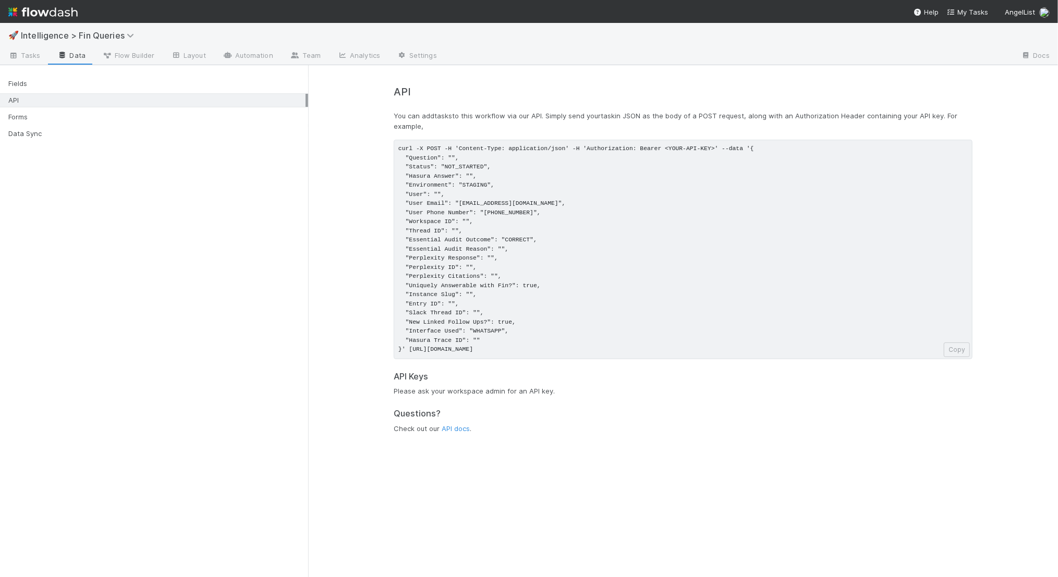
click at [65, 14] on img at bounding box center [42, 12] width 69 height 18
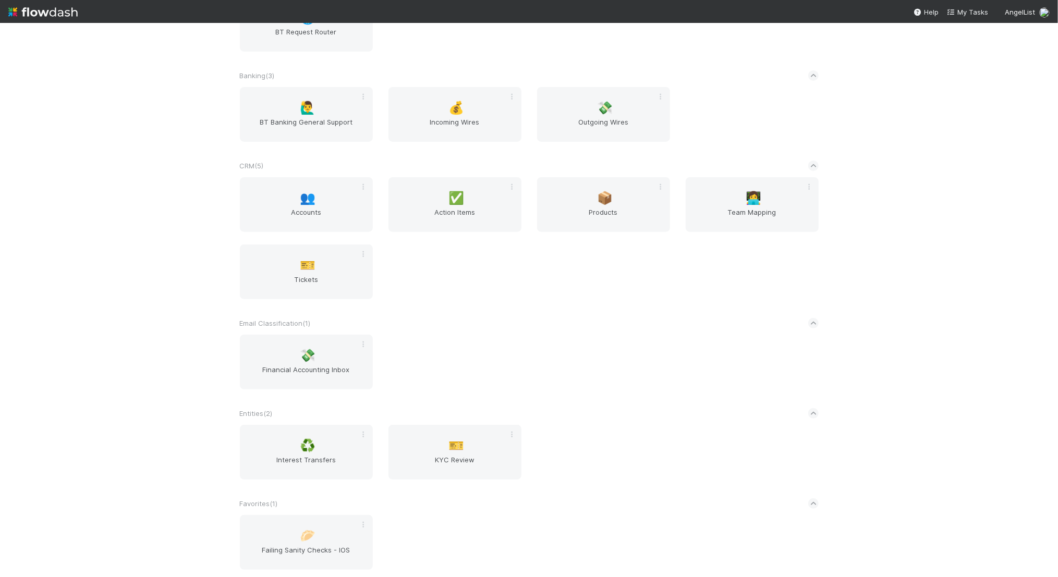
scroll to position [188, 0]
